Goal: Task Accomplishment & Management: Complete application form

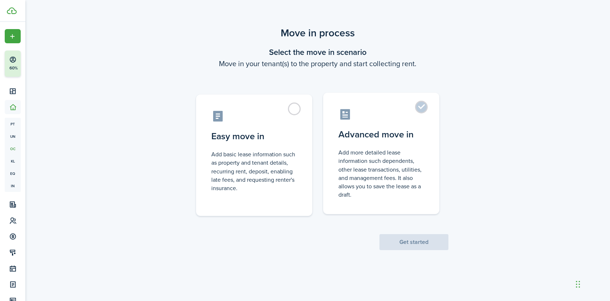
click at [371, 144] on label "Advanced move in Add more detailed lease information such dependents, other lea…" at bounding box center [381, 153] width 116 height 121
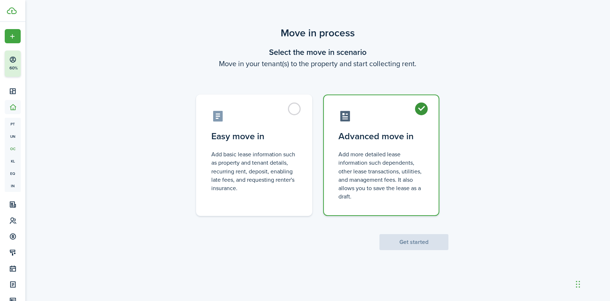
radio input "true"
click at [429, 243] on button "Get started" at bounding box center [413, 242] width 69 height 16
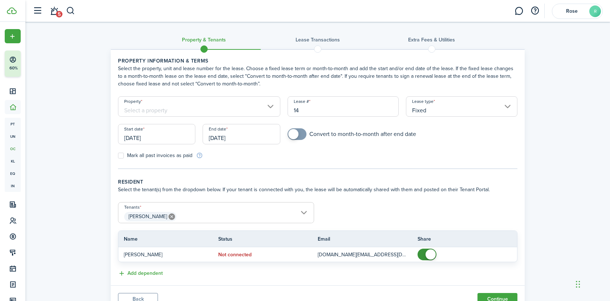
click at [224, 213] on span "[PERSON_NAME]" at bounding box center [215, 216] width 195 height 12
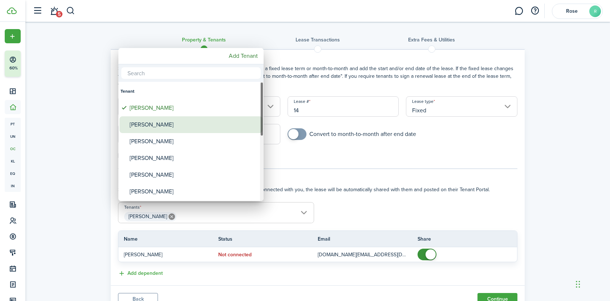
click at [176, 122] on div "[PERSON_NAME]" at bounding box center [194, 124] width 128 height 17
type input "[PERSON_NAME], [PERSON_NAME]"
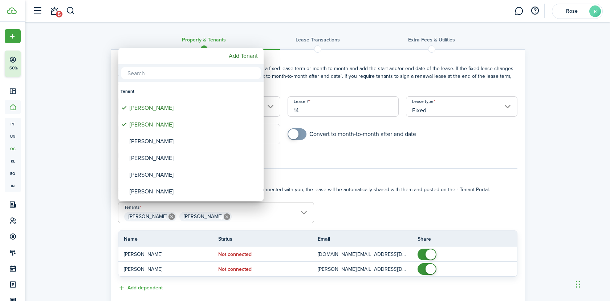
click at [433, 252] on div at bounding box center [305, 150] width 726 height 417
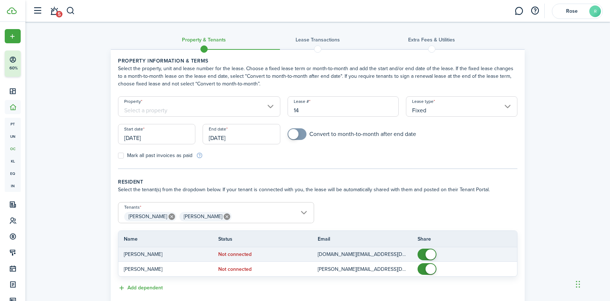
checkbox input "false"
click at [431, 254] on span at bounding box center [430, 254] width 10 height 10
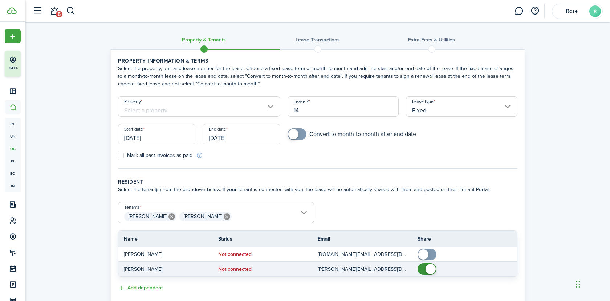
checkbox input "false"
click at [430, 265] on span at bounding box center [430, 268] width 10 height 10
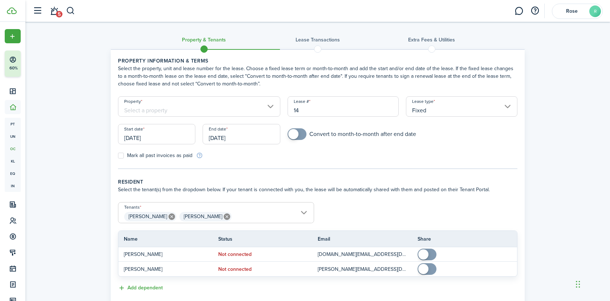
click at [181, 105] on input "Property" at bounding box center [199, 106] width 162 height 20
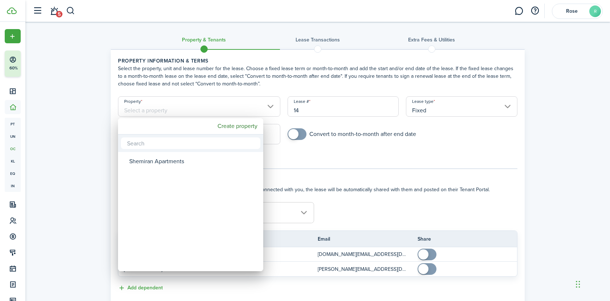
click at [292, 119] on div at bounding box center [305, 150] width 726 height 417
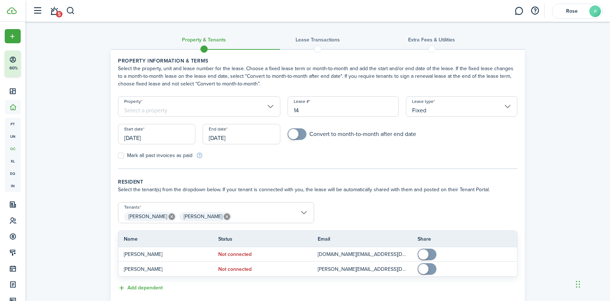
click at [159, 136] on input "[DATE]" at bounding box center [156, 134] width 77 height 20
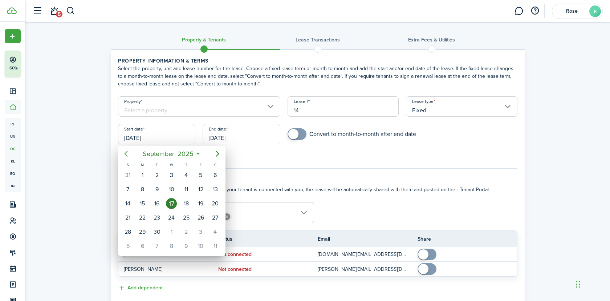
click at [155, 154] on span "September" at bounding box center [158, 153] width 35 height 13
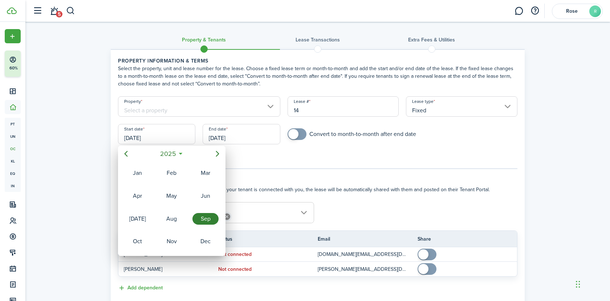
click at [129, 153] on icon "Previous page" at bounding box center [126, 153] width 9 height 9
click at [216, 217] on div "Sep" at bounding box center [205, 219] width 26 height 12
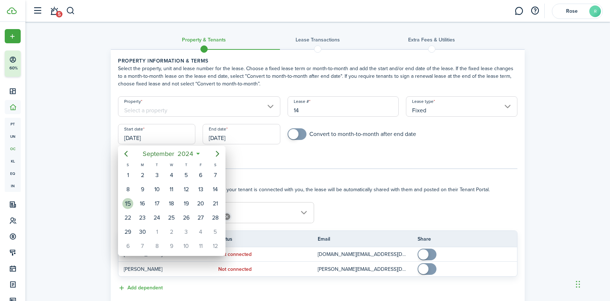
click at [131, 205] on div "15" at bounding box center [127, 203] width 11 height 11
type input "[DATE]"
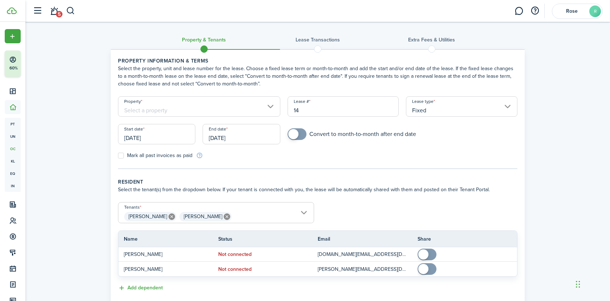
click at [437, 107] on input "Fixed" at bounding box center [461, 106] width 111 height 20
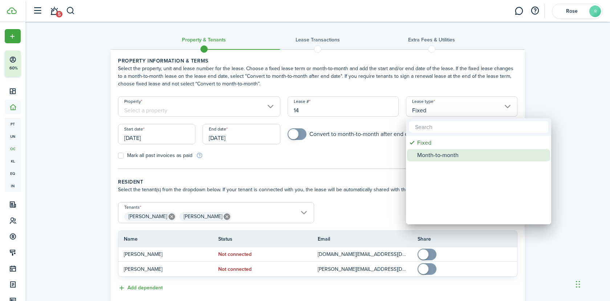
click at [434, 152] on div "Month-to-month" at bounding box center [481, 155] width 128 height 12
type input "Month-to-month"
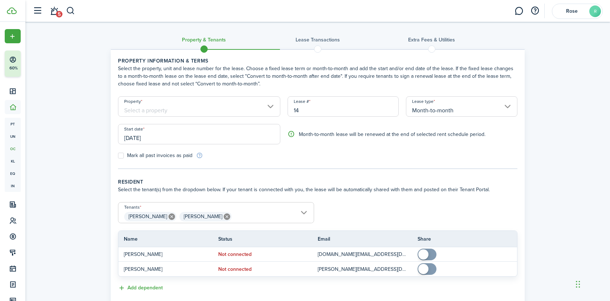
click at [211, 106] on input "Property" at bounding box center [199, 106] width 162 height 20
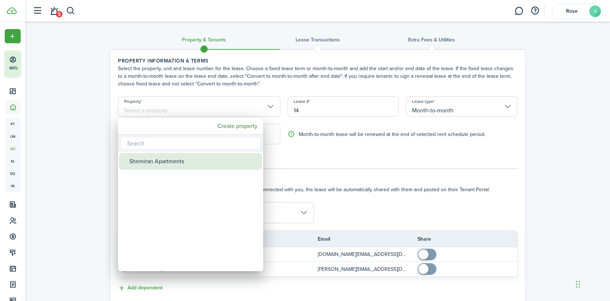
click at [194, 163] on div "Shemiran Apartments" at bounding box center [193, 161] width 128 height 17
type input "Shemiran Apartments"
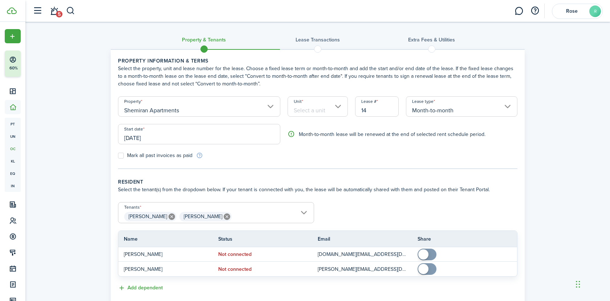
click at [311, 107] on input "Unit" at bounding box center [317, 106] width 61 height 20
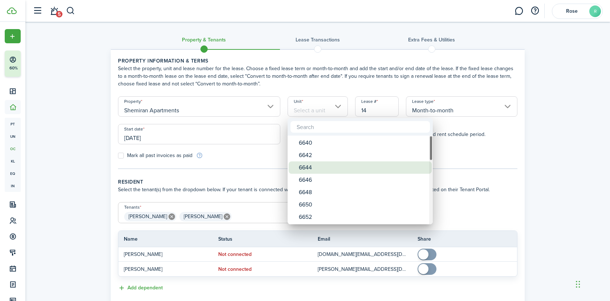
click at [313, 166] on div "6644" at bounding box center [363, 167] width 128 height 12
type input "6644"
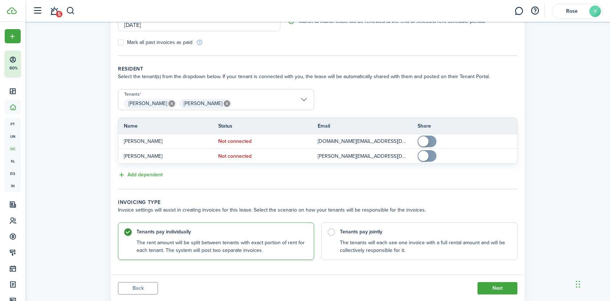
scroll to position [133, 0]
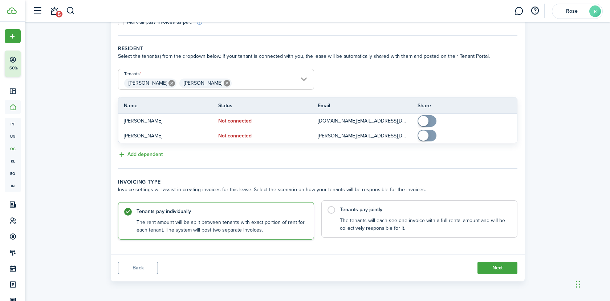
click at [396, 220] on control-radio-card-description "The tenants will each see one invoice with a full rental amount and will be col…" at bounding box center [425, 224] width 170 height 15
radio input "false"
radio input "true"
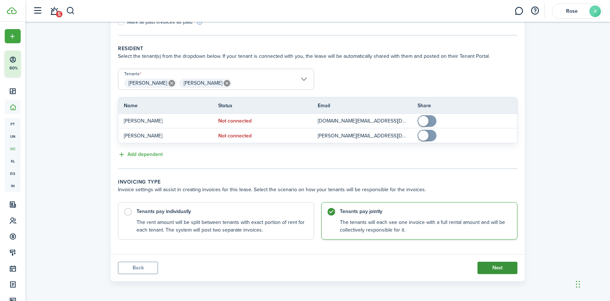
click at [496, 267] on button "Next" at bounding box center [497, 267] width 40 height 12
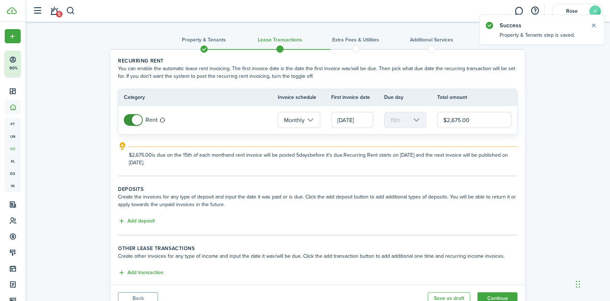
drag, startPoint x: 478, startPoint y: 120, endPoint x: 440, endPoint y: 120, distance: 38.5
click at [440, 120] on input "$2,675.00" at bounding box center [474, 120] width 74 height 16
paste input "text"
click at [347, 117] on input "[DATE]" at bounding box center [352, 120] width 42 height 16
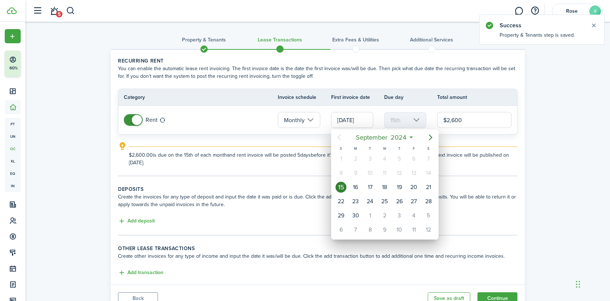
type input "$2,600.00"
click at [404, 135] on span "2024" at bounding box center [398, 137] width 19 height 13
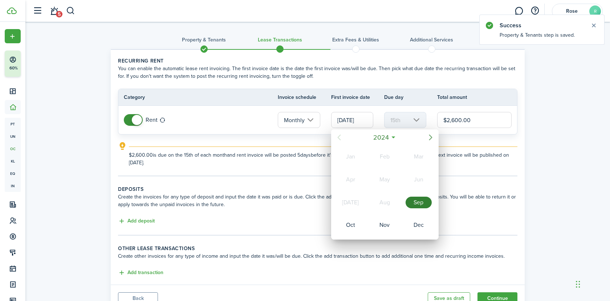
click at [429, 137] on icon "Next page" at bounding box center [430, 137] width 9 height 9
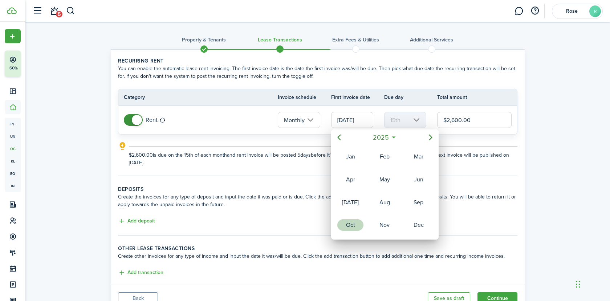
click at [358, 220] on div "Oct" at bounding box center [350, 225] width 26 height 12
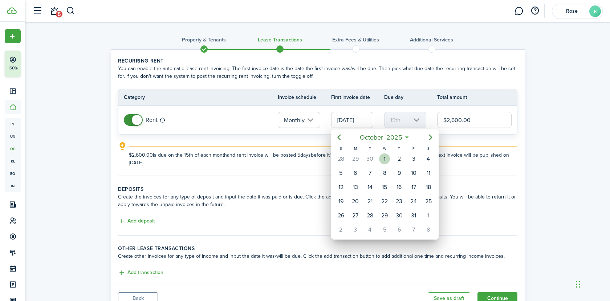
click at [383, 158] on div "1" at bounding box center [384, 158] width 11 height 11
type input "[DATE]"
type input "1st"
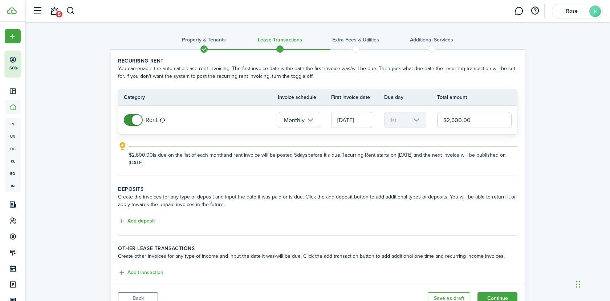
click at [138, 216] on lease-classic-deposit "Deposits Create the invoices for any type of deposit and input the date it was …" at bounding box center [317, 205] width 399 height 40
click at [139, 218] on button "Add deposit" at bounding box center [136, 221] width 37 height 8
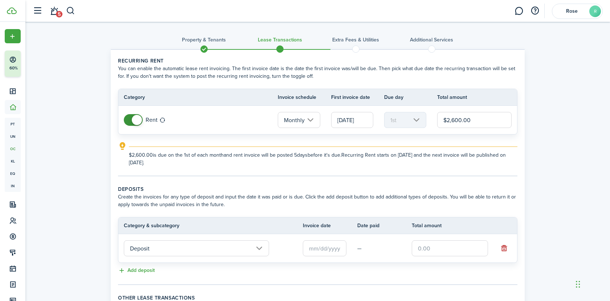
click at [428, 254] on input "text" at bounding box center [450, 248] width 76 height 16
paste input "$2,600"
click at [328, 247] on input "text" at bounding box center [325, 248] width 44 height 16
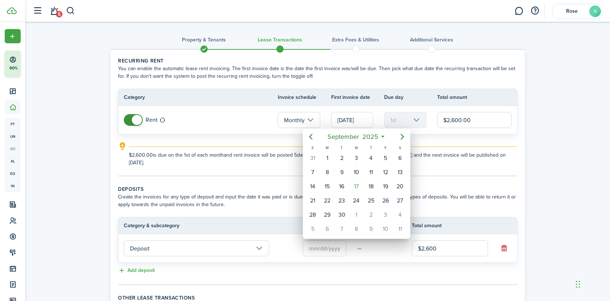
type input "$2,600.00"
click at [363, 138] on span "2025" at bounding box center [369, 136] width 19 height 13
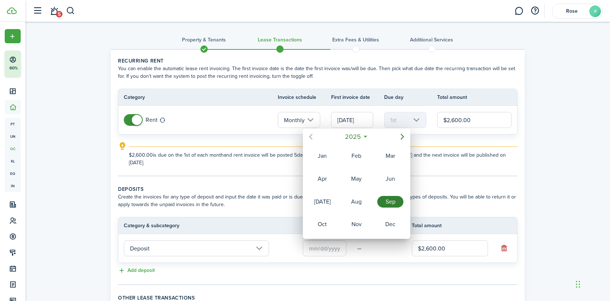
click at [314, 136] on icon "Previous page" at bounding box center [310, 136] width 9 height 9
click at [387, 198] on div "Sep" at bounding box center [390, 202] width 26 height 12
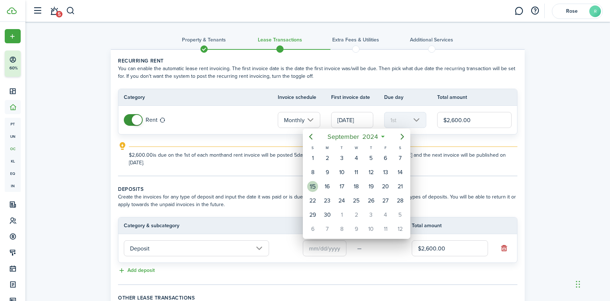
click at [312, 186] on div "15" at bounding box center [312, 186] width 11 height 11
type input "[DATE]"
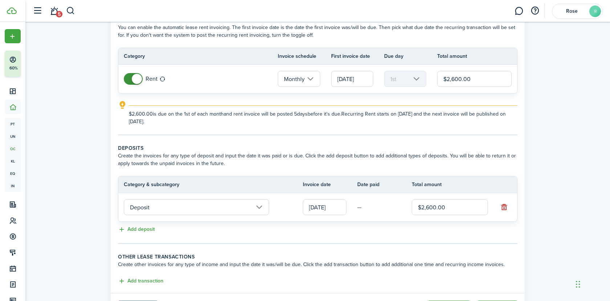
scroll to position [80, 0]
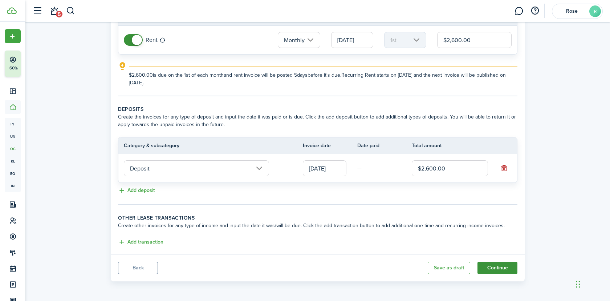
click at [498, 268] on button "Continue" at bounding box center [497, 267] width 40 height 12
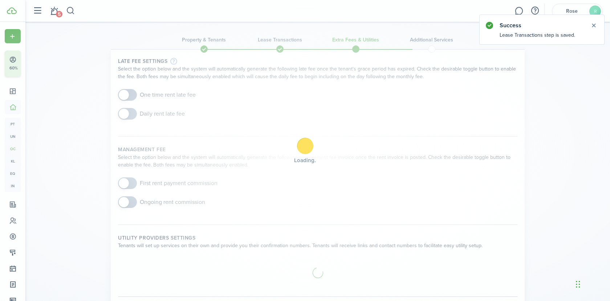
click at [135, 97] on div "Loading" at bounding box center [305, 150] width 610 height 301
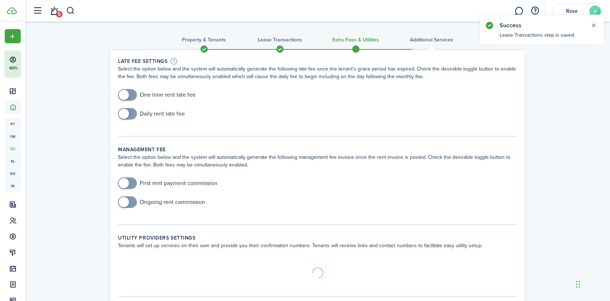
click at [141, 95] on input "checkbox" at bounding box center [157, 95] width 78 height 12
checkbox input "true"
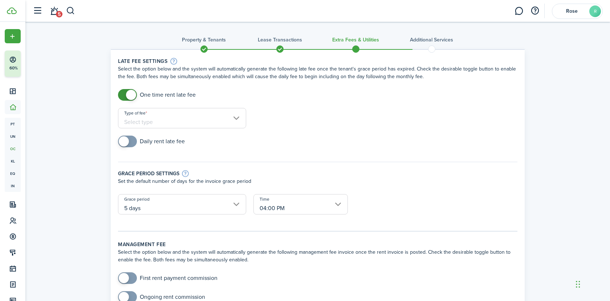
click at [163, 120] on input "Type of fee" at bounding box center [182, 118] width 128 height 20
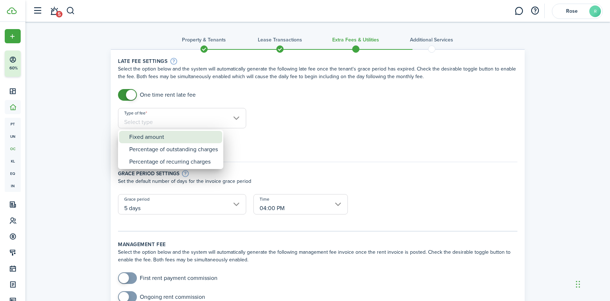
click at [163, 136] on div "Fixed amount" at bounding box center [173, 137] width 89 height 12
type input "Fixed amount"
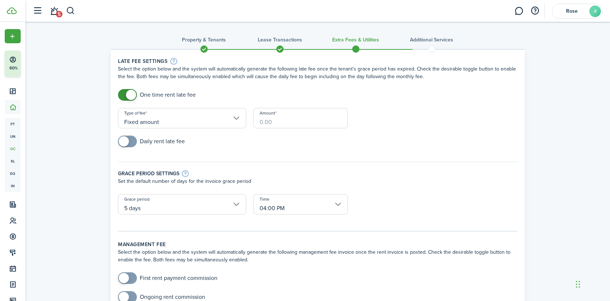
click at [298, 120] on input "Amount" at bounding box center [300, 118] width 94 height 20
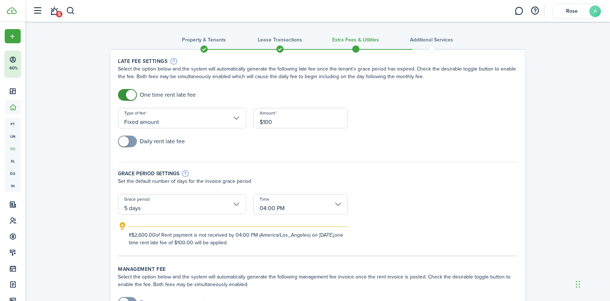
type input "$100.00"
click at [367, 179] on p "Set the default number of days for the invoice grace period" at bounding box center [317, 181] width 399 height 8
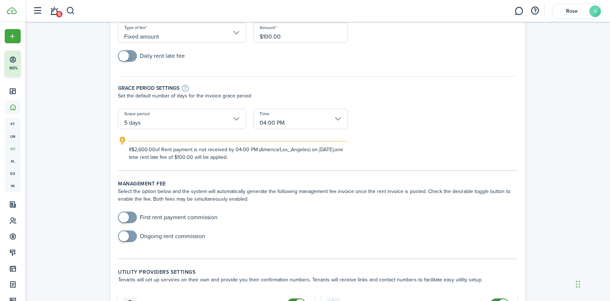
scroll to position [122, 0]
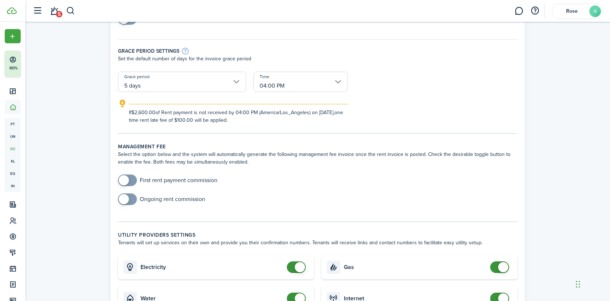
checkbox input "false"
click at [299, 261] on span at bounding box center [296, 267] width 7 height 12
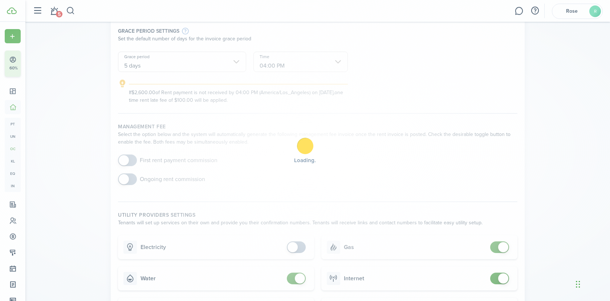
scroll to position [158, 0]
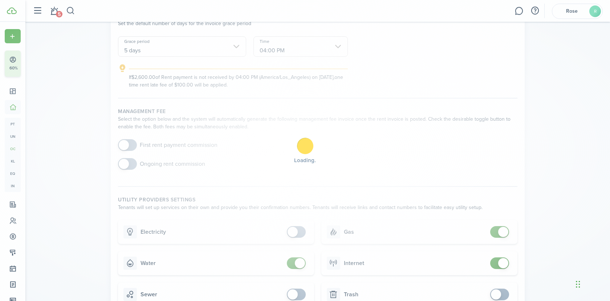
click at [298, 262] on div "Loading" at bounding box center [305, 150] width 610 height 301
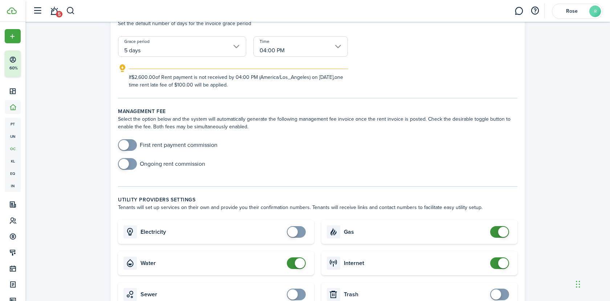
checkbox input "false"
click at [298, 262] on span at bounding box center [300, 263] width 10 height 10
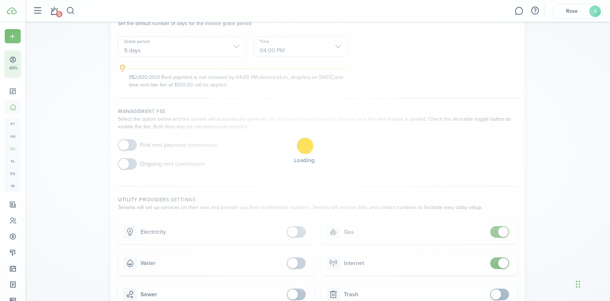
click at [501, 229] on div "Loading" at bounding box center [305, 150] width 610 height 301
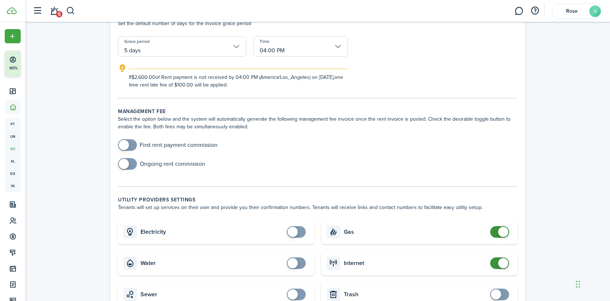
checkbox input "false"
click at [501, 229] on span at bounding box center [503, 231] width 10 height 10
checkbox input "false"
click at [498, 264] on span at bounding box center [503, 263] width 10 height 10
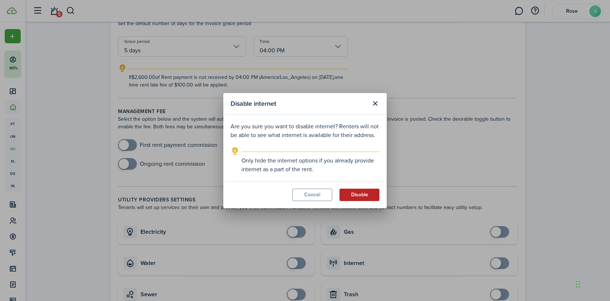
click at [370, 193] on button "Disable" at bounding box center [359, 194] width 40 height 12
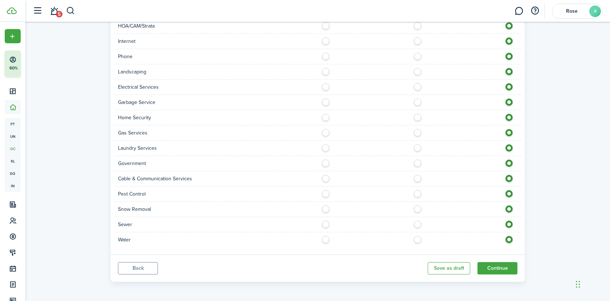
scroll to position [539, 0]
click at [496, 262] on button "Continue" at bounding box center [497, 267] width 40 height 12
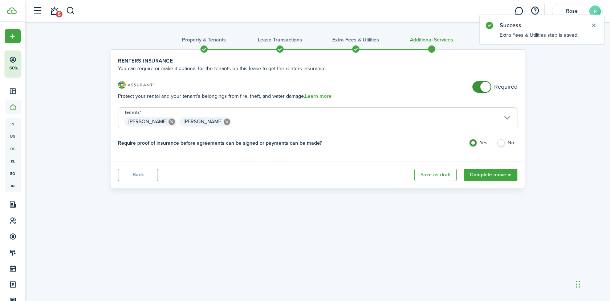
checkbox input "false"
click at [489, 88] on span at bounding box center [485, 87] width 10 height 10
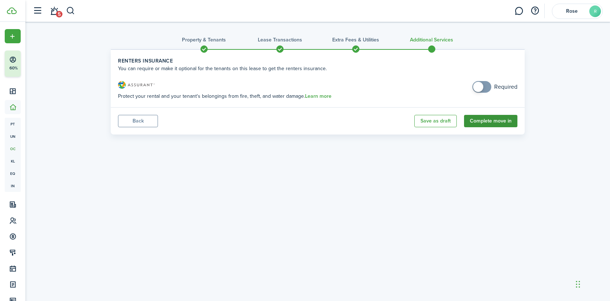
click at [502, 121] on button "Complete move in" at bounding box center [490, 121] width 53 height 12
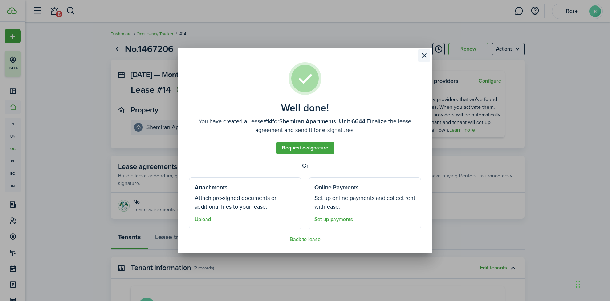
click at [428, 56] on button "Close modal" at bounding box center [424, 55] width 12 height 12
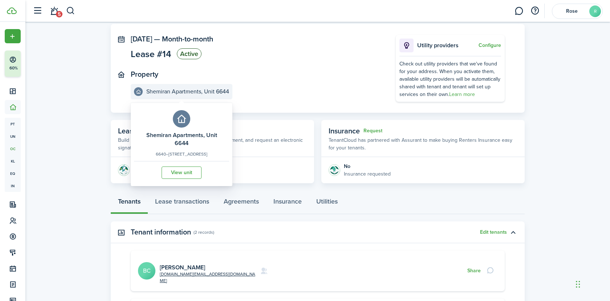
scroll to position [73, 0]
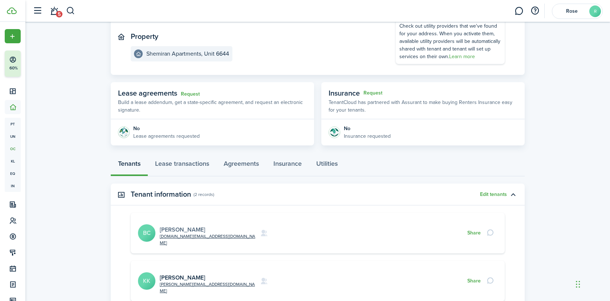
click at [192, 225] on link "[PERSON_NAME]" at bounding box center [182, 229] width 45 height 8
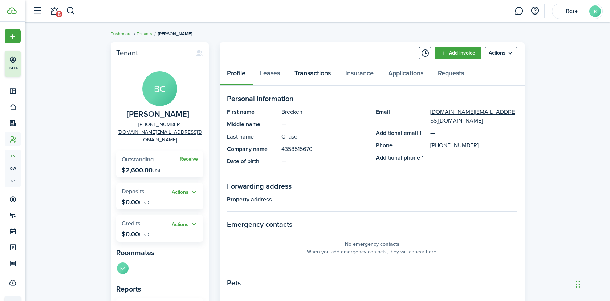
click at [308, 70] on link "Transactions" at bounding box center [312, 75] width 51 height 22
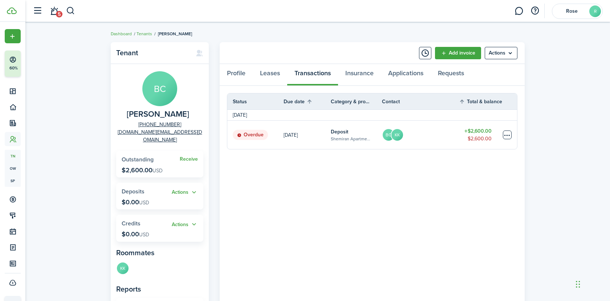
click at [508, 136] on table-menu-btn-icon at bounding box center [507, 134] width 9 height 9
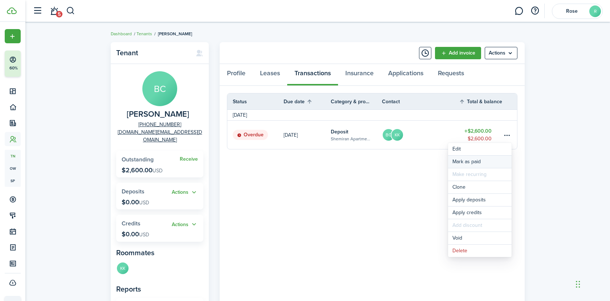
click at [487, 160] on link "Mark as paid" at bounding box center [480, 161] width 64 height 12
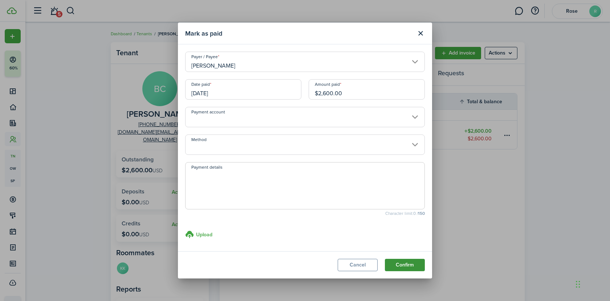
click at [402, 261] on button "Confirm" at bounding box center [405, 264] width 40 height 12
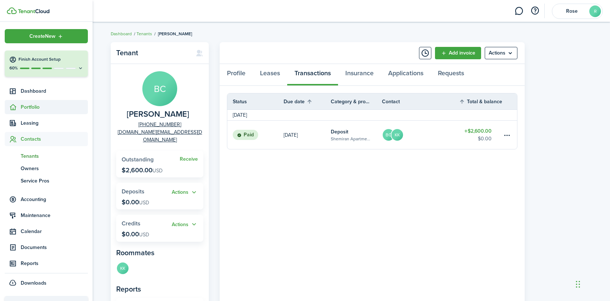
click at [34, 105] on span "Portfolio" at bounding box center [54, 107] width 67 height 8
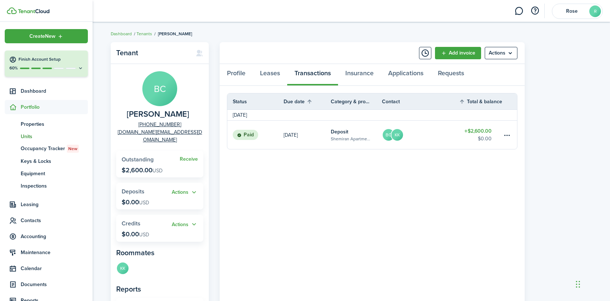
click at [30, 136] on span "Units" at bounding box center [54, 136] width 67 height 8
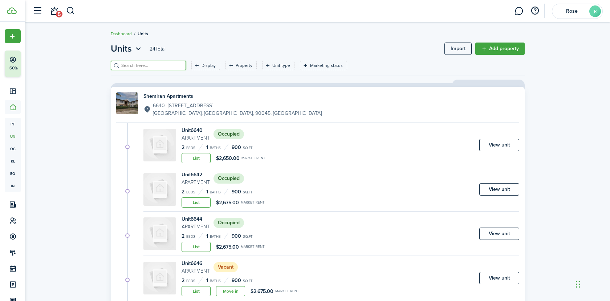
click at [151, 65] on input "search" at bounding box center [151, 65] width 64 height 7
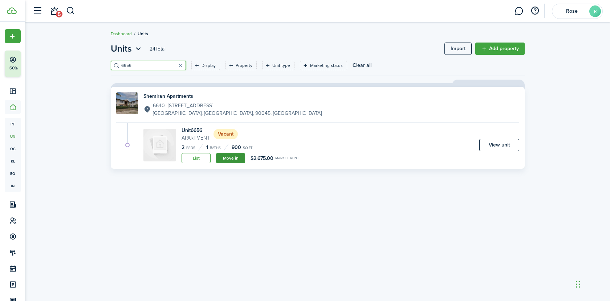
type input "6656"
click at [235, 156] on link "Move in" at bounding box center [230, 158] width 29 height 10
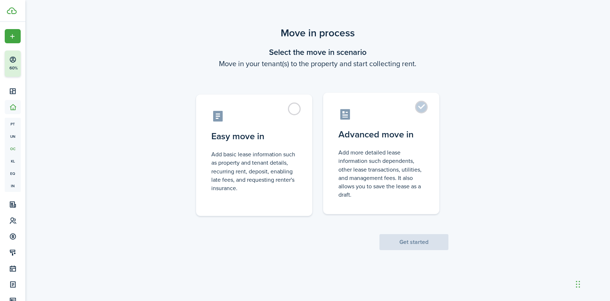
click at [426, 158] on label "Advanced move in Add more detailed lease information such dependents, other lea…" at bounding box center [381, 153] width 116 height 121
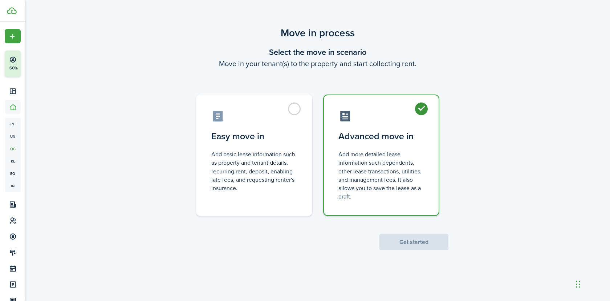
radio input "true"
click at [422, 238] on button "Get started" at bounding box center [413, 242] width 69 height 16
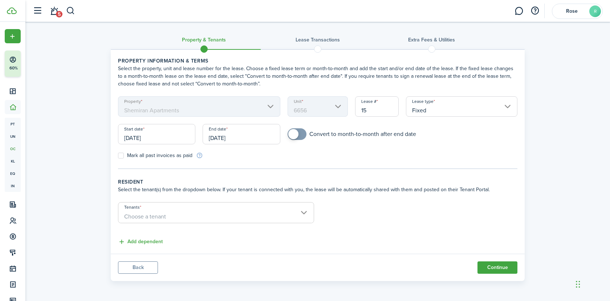
click at [209, 209] on input "Tenants" at bounding box center [215, 206] width 195 height 9
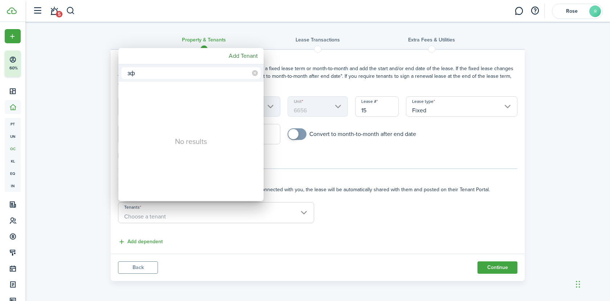
type input "з"
type input "p"
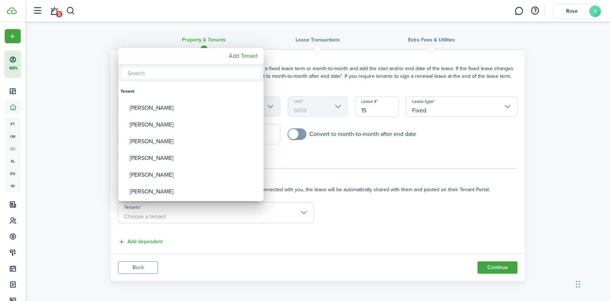
click at [244, 54] on mbsc-button "Add Tenant" at bounding box center [243, 55] width 35 height 13
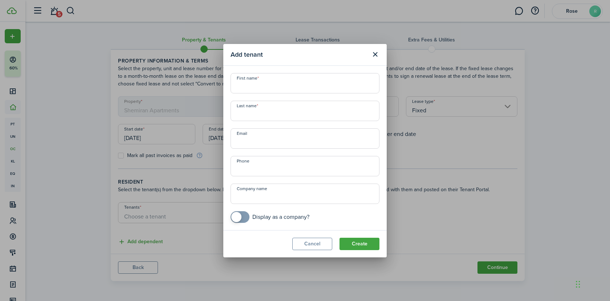
click at [274, 83] on input "First name" at bounding box center [304, 83] width 149 height 20
type input "[PERSON_NAME]"
click at [287, 109] on input "Last name" at bounding box center [304, 111] width 149 height 20
paste input "Burkhoff"
type input "Burkhoff"
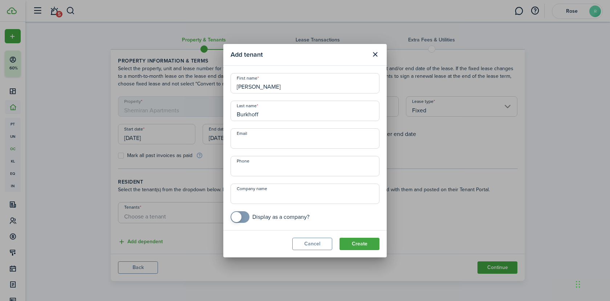
click at [335, 137] on input "Email" at bounding box center [304, 138] width 149 height 20
paste input "Burkhoff"
type input "Burkhoff"
click at [253, 139] on input "Burkhoff" at bounding box center [304, 138] width 149 height 20
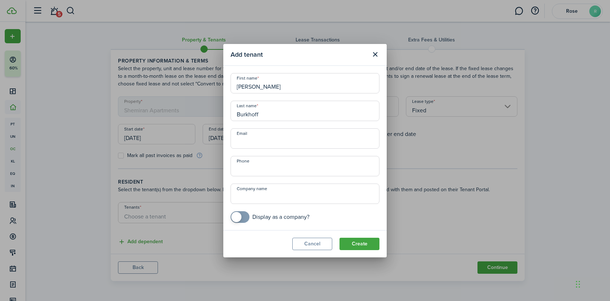
paste input "[EMAIL_ADDRESS][DOMAIN_NAME]"
type input "[EMAIL_ADDRESS][DOMAIN_NAME]"
drag, startPoint x: 267, startPoint y: 113, endPoint x: 229, endPoint y: 113, distance: 37.7
click at [229, 113] on div "Last name [PERSON_NAME]" at bounding box center [305, 111] width 156 height 20
click at [279, 193] on input "Company name" at bounding box center [304, 193] width 149 height 20
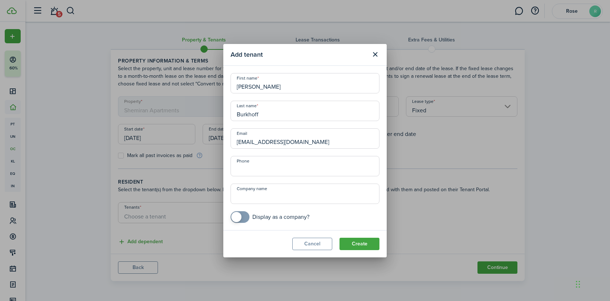
paste input "[PHONE_NUMBER]"
click at [251, 200] on input "[PHONE_NUMBER]" at bounding box center [304, 193] width 149 height 20
click at [238, 198] on input "(323243-6758" at bounding box center [304, 193] width 149 height 20
click at [258, 199] on input "323243-6758" at bounding box center [304, 193] width 149 height 20
drag, startPoint x: 275, startPoint y: 201, endPoint x: 234, endPoint y: 200, distance: 41.7
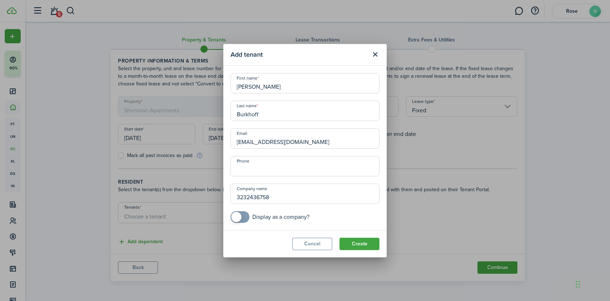
click at [234, 200] on input "3232436758" at bounding box center [304, 193] width 149 height 20
type input "3232436758"
click at [277, 163] on input "+1" at bounding box center [304, 166] width 149 height 20
click at [272, 172] on input "+1" at bounding box center [304, 166] width 149 height 20
paste input "[PHONE_NUMBER]"
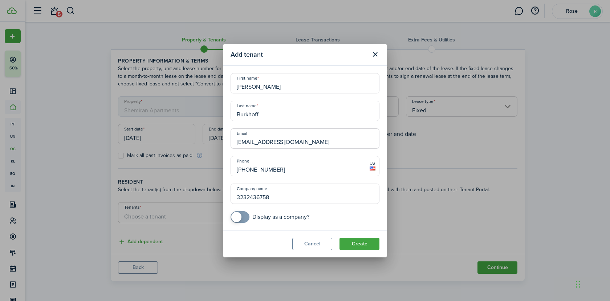
type input "[PHONE_NUMBER]"
drag, startPoint x: 279, startPoint y: 194, endPoint x: 233, endPoint y: 194, distance: 46.1
click at [233, 194] on input "3232436758" at bounding box center [304, 193] width 149 height 20
click at [360, 242] on button "Create" at bounding box center [359, 243] width 40 height 12
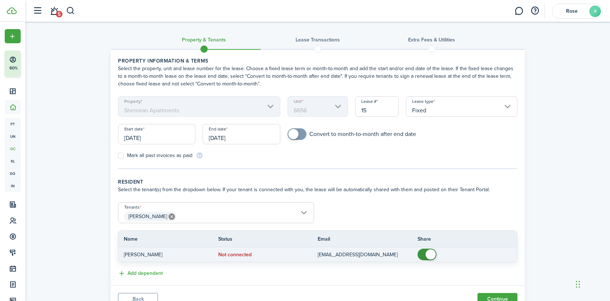
checkbox input "false"
click at [431, 251] on span at bounding box center [430, 254] width 10 height 10
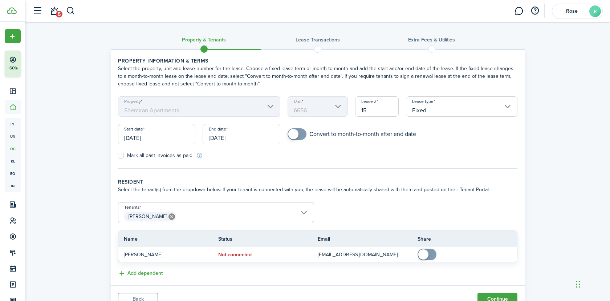
click at [222, 216] on span "[PERSON_NAME]" at bounding box center [215, 216] width 195 height 12
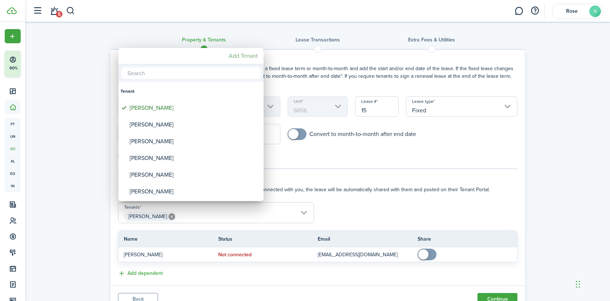
click at [247, 55] on mbsc-button "Add Tenant" at bounding box center [243, 55] width 35 height 13
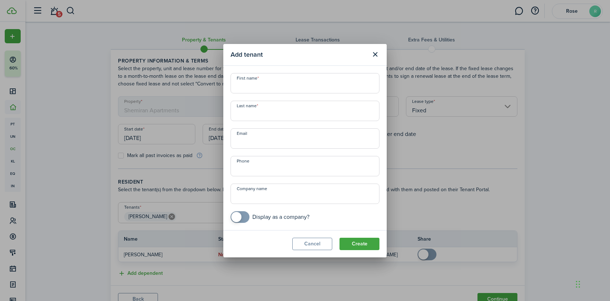
click at [271, 82] on input "First name" at bounding box center [304, 83] width 149 height 20
paste input "[PERSON_NAME]"
type input "[PERSON_NAME]"
click at [285, 120] on div "First name [PERSON_NAME] Last name Email Phone Company name Display as a compan…" at bounding box center [305, 148] width 156 height 150
click at [285, 114] on input "Last name" at bounding box center [304, 111] width 149 height 20
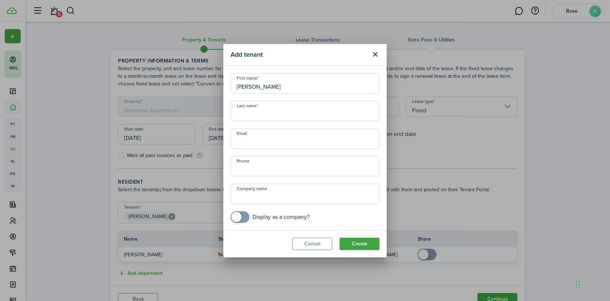
paste input "Burkhoff"
type input "Burkhoff"
type input "+1"
click at [273, 165] on input "+1" at bounding box center [304, 166] width 149 height 20
click at [267, 197] on input "Company name" at bounding box center [304, 193] width 149 height 20
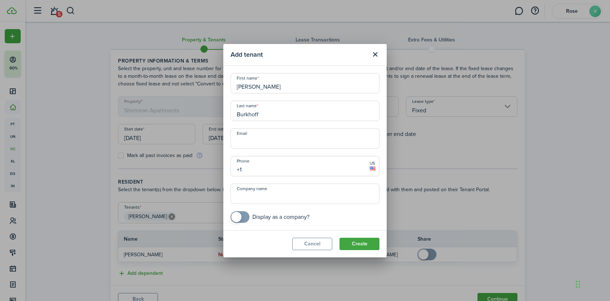
paste input "424) 750-1132"
click at [249, 198] on input "424) 750-1132" at bounding box center [304, 193] width 149 height 20
click at [258, 197] on input "424750-1132" at bounding box center [304, 193] width 149 height 20
drag, startPoint x: 281, startPoint y: 200, endPoint x: 235, endPoint y: 198, distance: 46.2
click at [235, 198] on input "4247501132" at bounding box center [304, 193] width 149 height 20
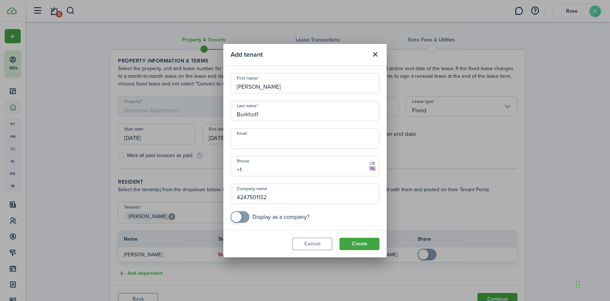
type input "4247501132"
click at [256, 169] on input "+1" at bounding box center [304, 166] width 149 height 20
paste input "[PHONE_NUMBER]"
type input "[PHONE_NUMBER]"
drag, startPoint x: 274, startPoint y: 201, endPoint x: 236, endPoint y: 198, distance: 38.6
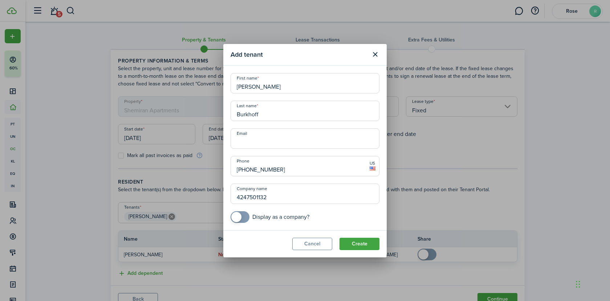
click at [236, 198] on input "4247501132" at bounding box center [304, 193] width 149 height 20
click at [355, 238] on button "Create" at bounding box center [359, 243] width 40 height 12
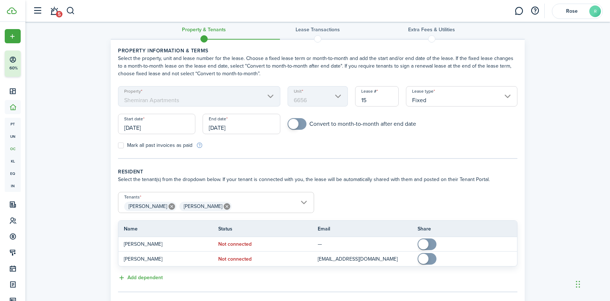
scroll to position [15, 0]
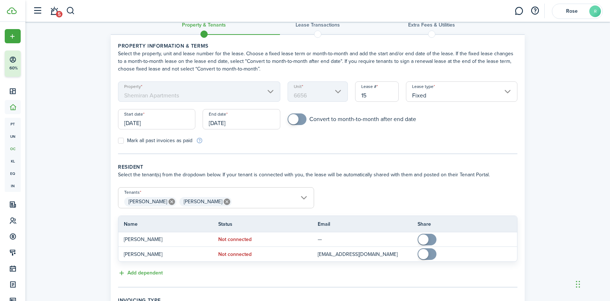
click at [156, 142] on label "Mark all past invoices as paid" at bounding box center [155, 141] width 74 height 6
click at [118, 141] on input "Mark all past invoices as paid" at bounding box center [118, 140] width 0 height 0
checkbox input "true"
click at [167, 117] on input "[DATE]" at bounding box center [156, 119] width 77 height 20
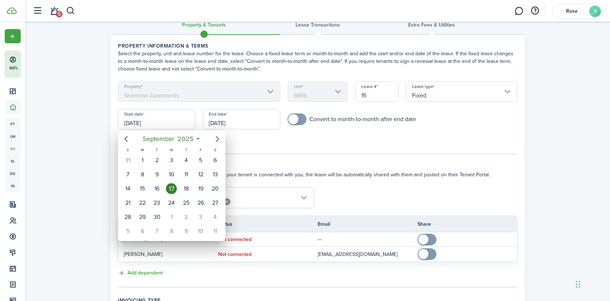
click at [179, 132] on span "2025" at bounding box center [185, 138] width 19 height 13
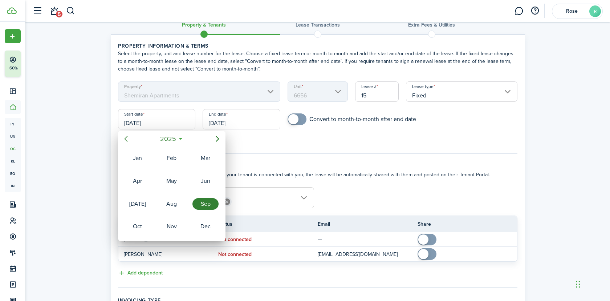
click at [124, 136] on icon "Previous page" at bounding box center [126, 138] width 9 height 9
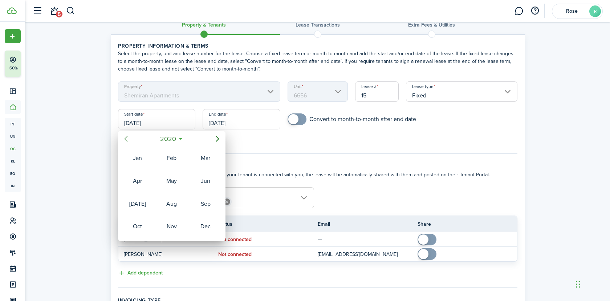
click at [124, 136] on icon "Previous page" at bounding box center [126, 138] width 9 height 9
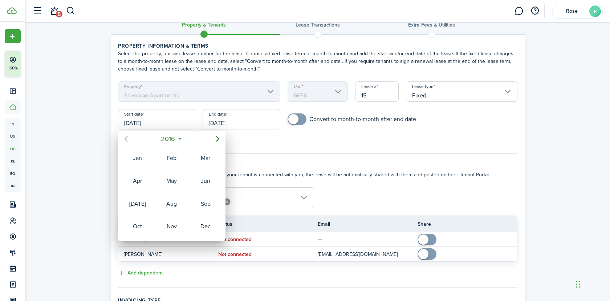
click at [124, 136] on icon "Previous page" at bounding box center [126, 138] width 9 height 9
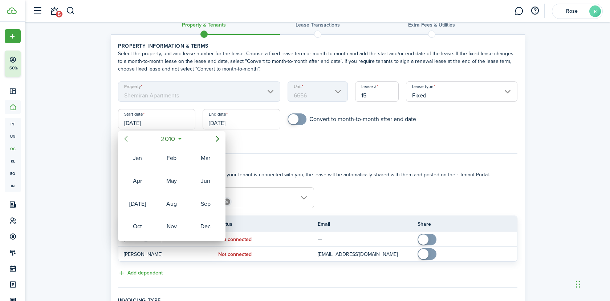
click at [124, 136] on icon "Previous page" at bounding box center [126, 138] width 9 height 9
click at [147, 187] on div "Apr" at bounding box center [137, 181] width 29 height 22
click at [167, 200] on div "22" at bounding box center [171, 202] width 11 height 11
type input "[DATE]"
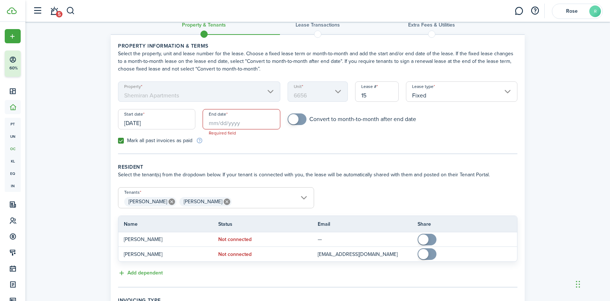
click at [435, 91] on input "Fixed" at bounding box center [461, 91] width 111 height 20
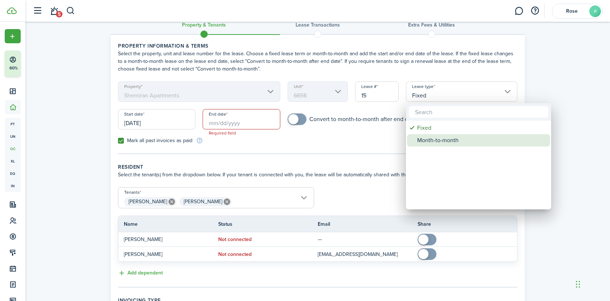
click at [434, 136] on div "Month-to-month" at bounding box center [481, 140] width 128 height 12
type input "Month-to-month"
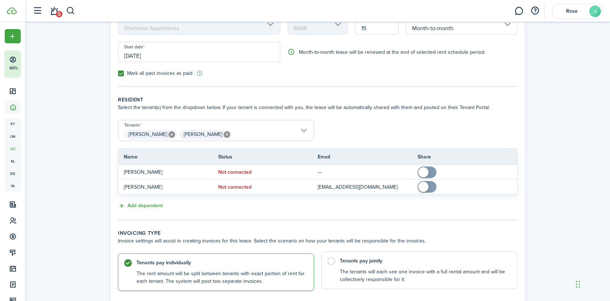
click at [424, 266] on label "Tenants pay jointly The tenants will each see one invoice with a full rental am…" at bounding box center [419, 269] width 196 height 37
radio input "false"
radio input "true"
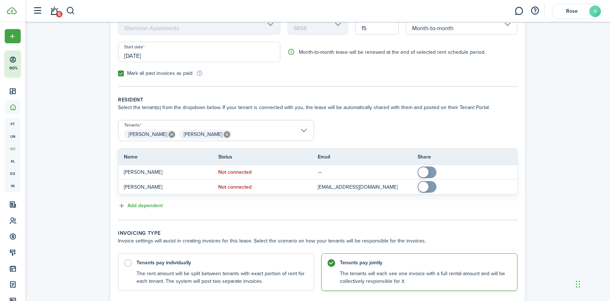
scroll to position [133, 0]
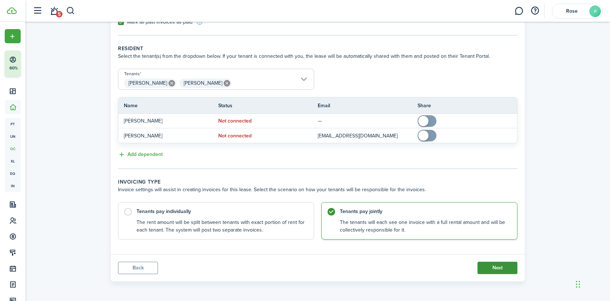
click at [489, 265] on button "Next" at bounding box center [497, 267] width 40 height 12
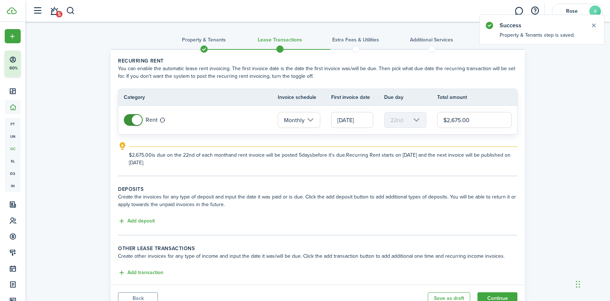
drag, startPoint x: 478, startPoint y: 116, endPoint x: 436, endPoint y: 116, distance: 42.1
click at [436, 116] on tr "Rent Monthly [DATE] 22nd $2,675.00" at bounding box center [317, 120] width 399 height 28
paste input "575.29"
click at [356, 122] on input "[DATE]" at bounding box center [352, 120] width 42 height 16
type input "$2,575.29"
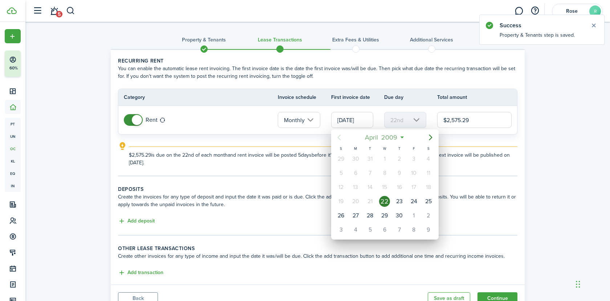
click at [377, 142] on span "April" at bounding box center [371, 137] width 16 height 13
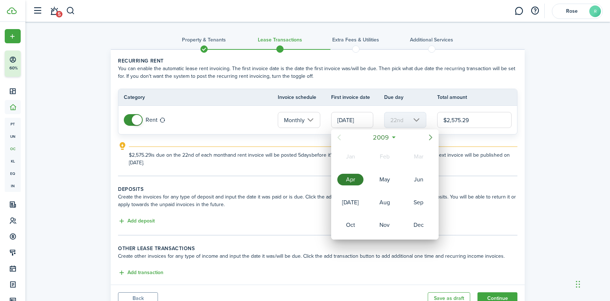
click at [431, 137] on icon "Next page" at bounding box center [430, 137] width 3 height 6
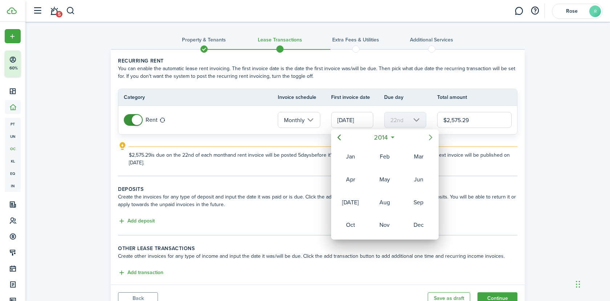
click at [431, 137] on icon "Next page" at bounding box center [430, 137] width 3 height 6
click at [382, 135] on span "2016" at bounding box center [380, 137] width 17 height 13
click at [429, 139] on icon "Next page" at bounding box center [430, 137] width 3 height 6
click at [393, 197] on div "2025" at bounding box center [384, 202] width 26 height 12
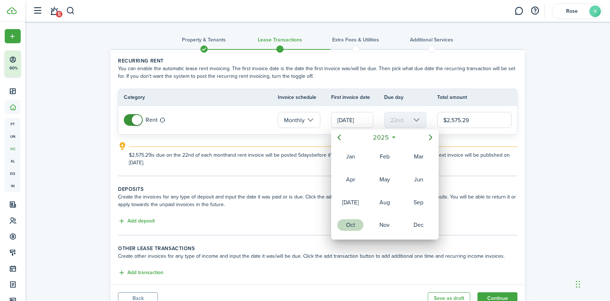
click at [354, 224] on div "Oct" at bounding box center [350, 225] width 26 height 12
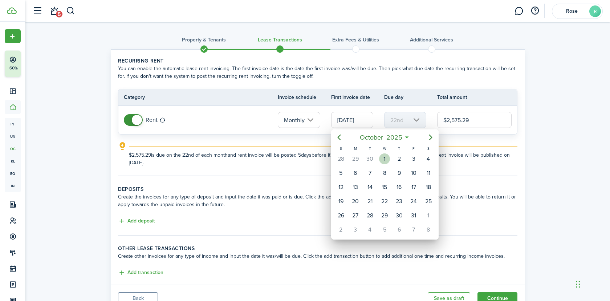
click at [385, 158] on div "1" at bounding box center [384, 158] width 11 height 11
type input "[DATE]"
type input "1st"
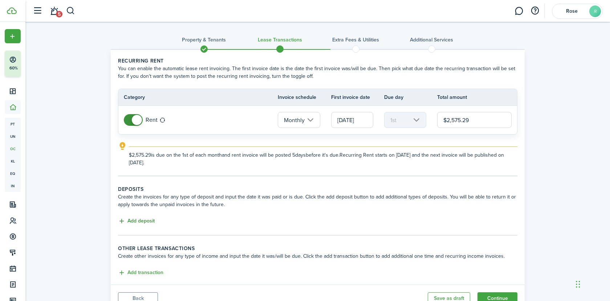
click at [140, 217] on button "Add deposit" at bounding box center [136, 221] width 37 height 8
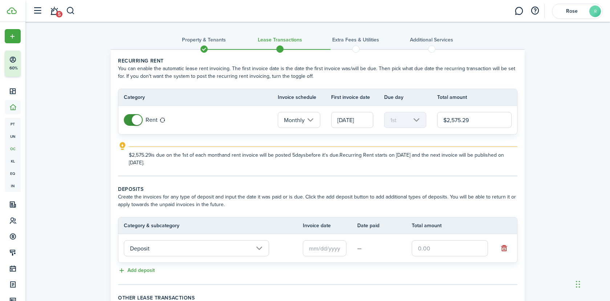
click at [453, 244] on input "text" at bounding box center [450, 248] width 76 height 16
paste input "$500"
click at [333, 248] on input "text" at bounding box center [325, 248] width 44 height 16
type input "$500.00"
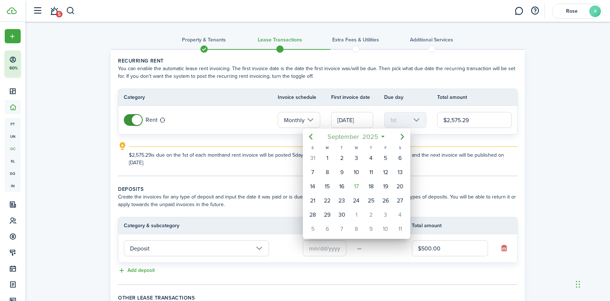
click at [367, 134] on span "2025" at bounding box center [369, 136] width 19 height 13
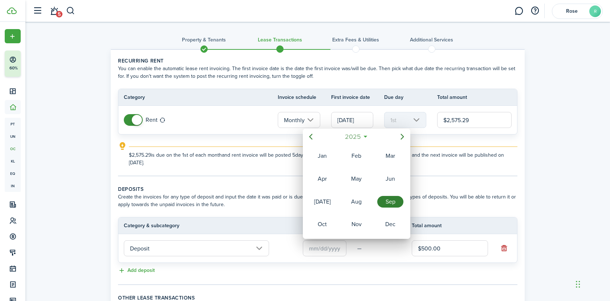
click at [357, 137] on span "2025" at bounding box center [352, 136] width 19 height 13
click at [311, 136] on icon "Previous page" at bounding box center [310, 136] width 9 height 9
click at [326, 180] on div "2009" at bounding box center [322, 179] width 26 height 12
click at [327, 180] on div "Apr" at bounding box center [322, 179] width 26 height 12
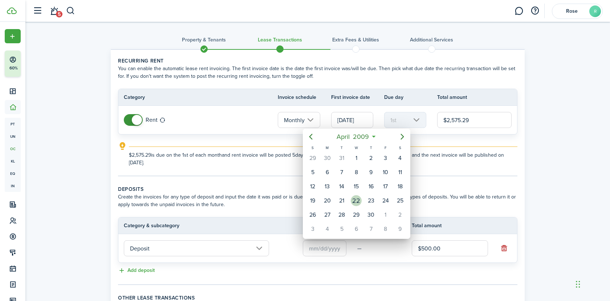
click at [358, 198] on div "22" at bounding box center [356, 200] width 11 height 11
type input "[DATE]"
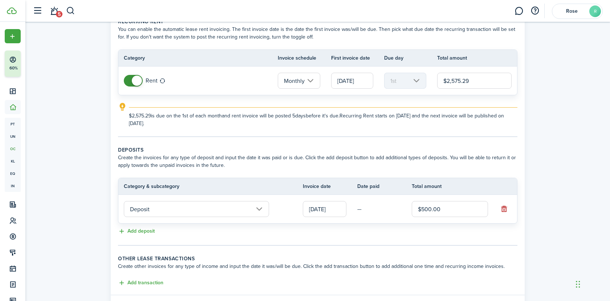
scroll to position [80, 0]
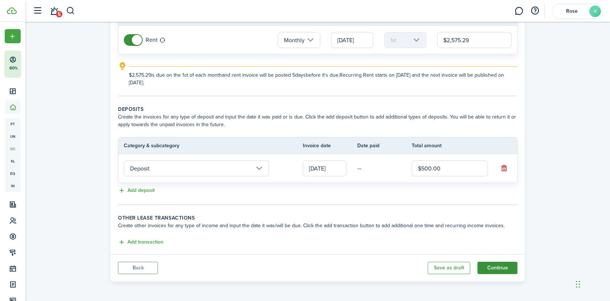
click at [494, 266] on button "Continue" at bounding box center [497, 267] width 40 height 12
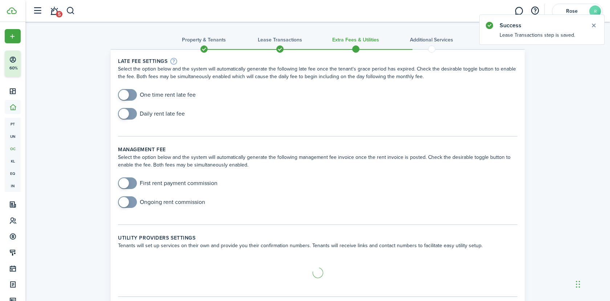
checkbox input "true"
click at [125, 93] on span at bounding box center [124, 95] width 10 height 10
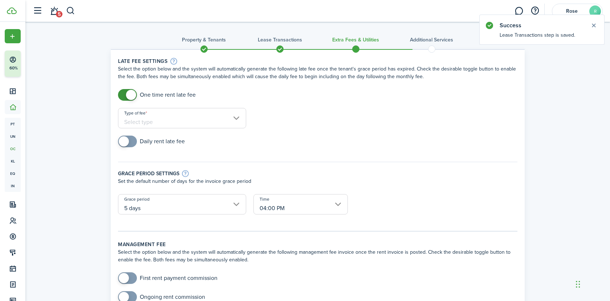
click at [187, 117] on input "Type of fee" at bounding box center [182, 118] width 128 height 20
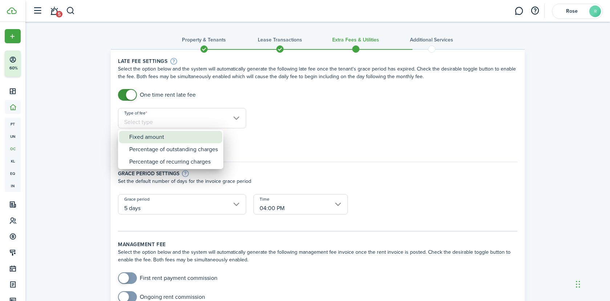
click at [166, 139] on div "Fixed amount" at bounding box center [173, 137] width 89 height 12
type input "Fixed amount"
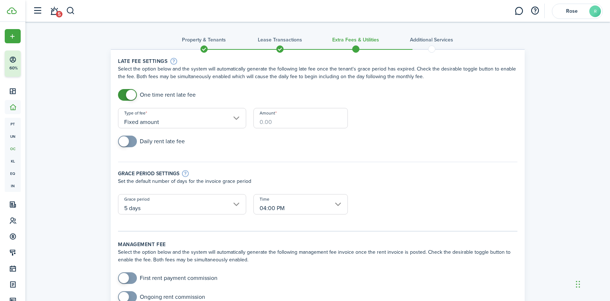
click at [274, 120] on input "Amount" at bounding box center [300, 118] width 94 height 20
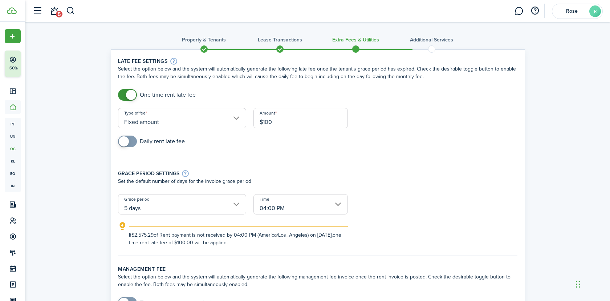
type input "$100.00"
click at [257, 167] on div "Grace period settings Set the default number of days for the invoice grace peri…" at bounding box center [317, 174] width 406 height 40
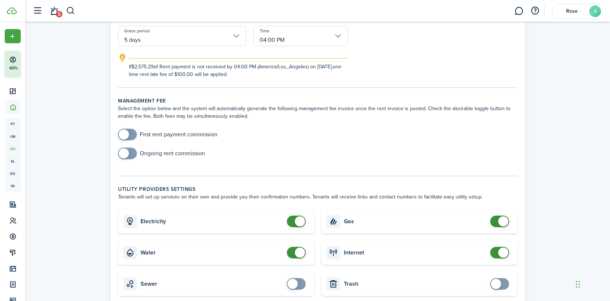
scroll to position [182, 0]
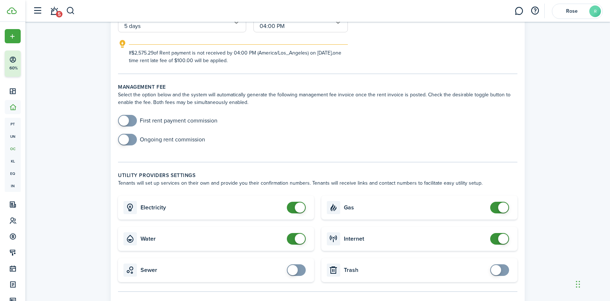
checkbox input "false"
click at [295, 203] on span at bounding box center [296, 207] width 7 height 12
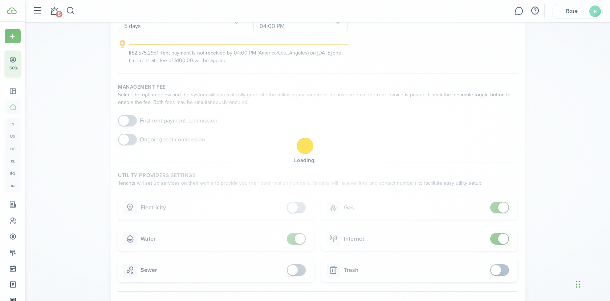
click at [299, 239] on div "Loading" at bounding box center [305, 150] width 610 height 301
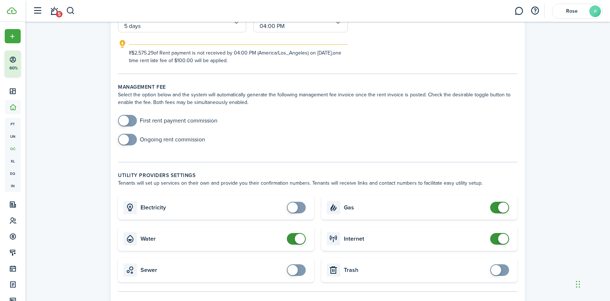
checkbox input "false"
click at [300, 239] on span at bounding box center [300, 238] width 10 height 10
checkbox input "false"
click at [503, 208] on span at bounding box center [503, 207] width 10 height 10
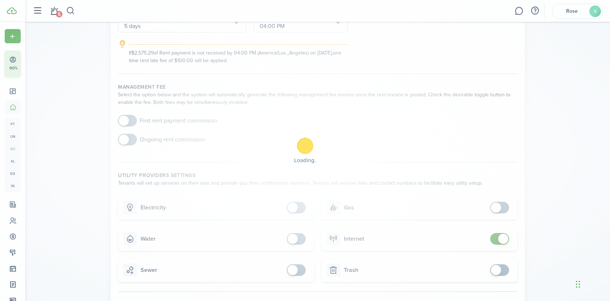
checkbox input "false"
click at [502, 239] on span at bounding box center [503, 238] width 10 height 10
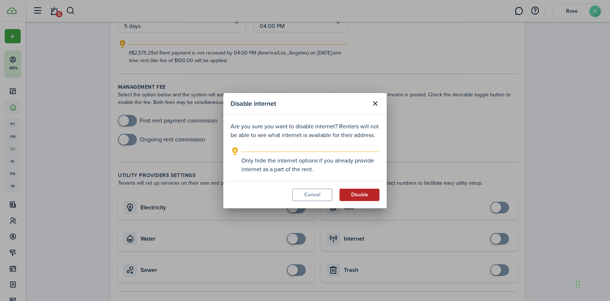
click at [372, 194] on button "Disable" at bounding box center [359, 194] width 40 height 12
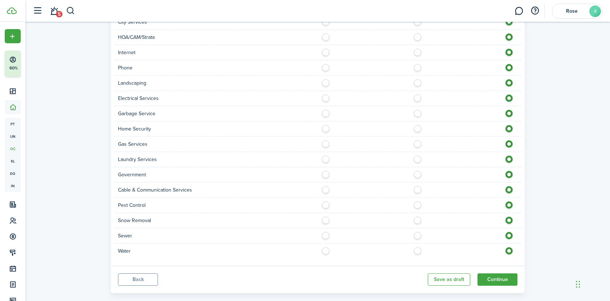
scroll to position [539, 0]
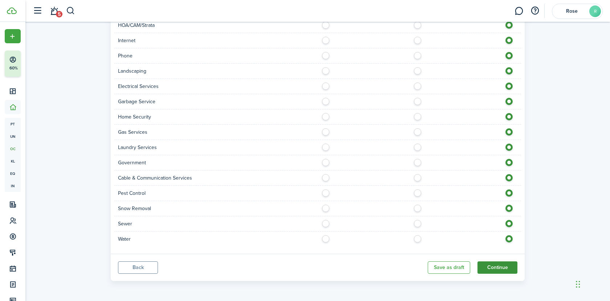
click at [501, 266] on button "Continue" at bounding box center [497, 267] width 40 height 12
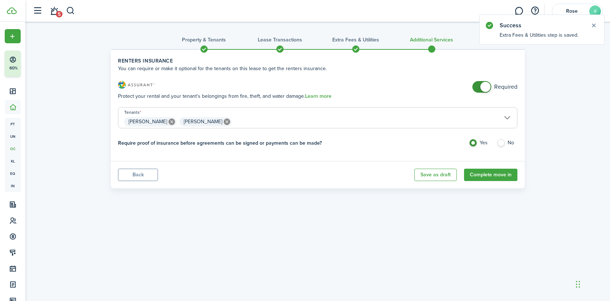
checkbox input "false"
click at [478, 83] on span at bounding box center [481, 87] width 7 height 12
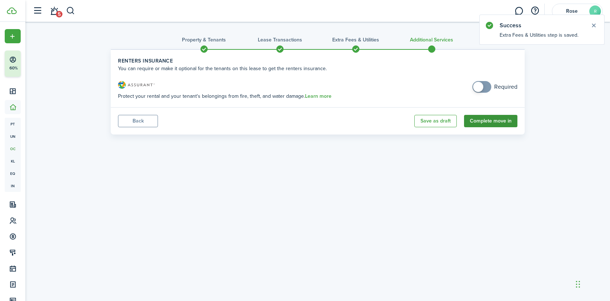
click at [496, 123] on button "Complete move in" at bounding box center [490, 121] width 53 height 12
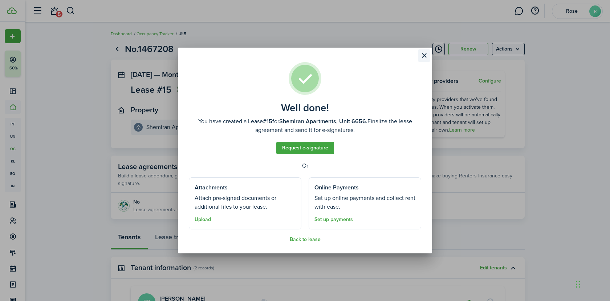
click at [425, 56] on button "Close modal" at bounding box center [424, 55] width 12 height 12
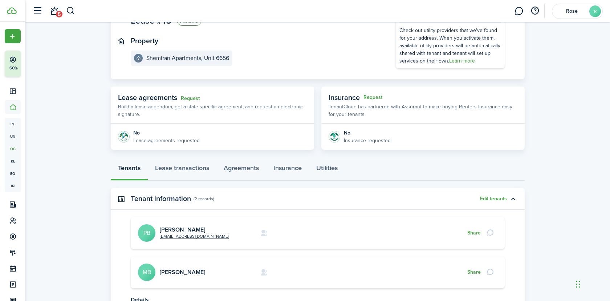
scroll to position [80, 0]
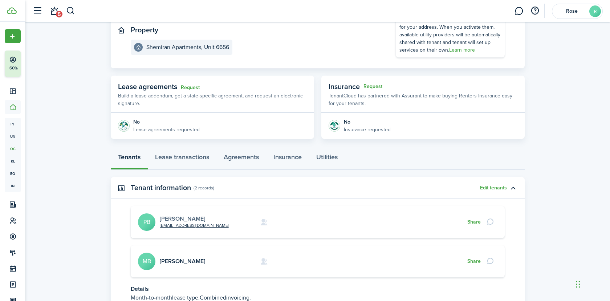
click at [190, 218] on link "[PERSON_NAME]" at bounding box center [182, 218] width 45 height 8
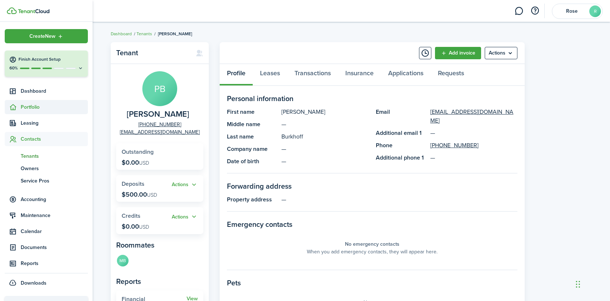
click at [29, 107] on span "Portfolio" at bounding box center [54, 107] width 67 height 8
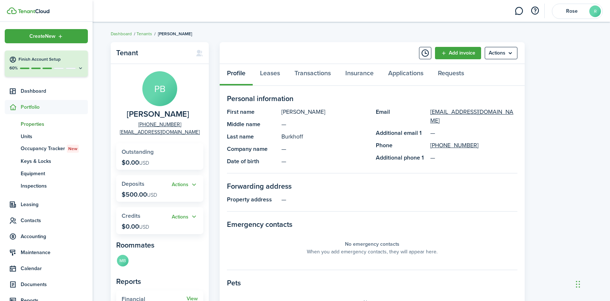
click at [27, 121] on span "Properties" at bounding box center [54, 124] width 67 height 8
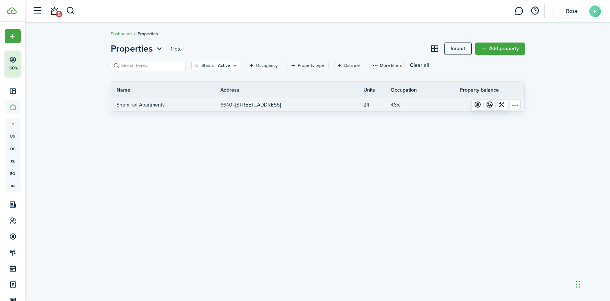
click at [368, 104] on link "24" at bounding box center [376, 104] width 27 height 13
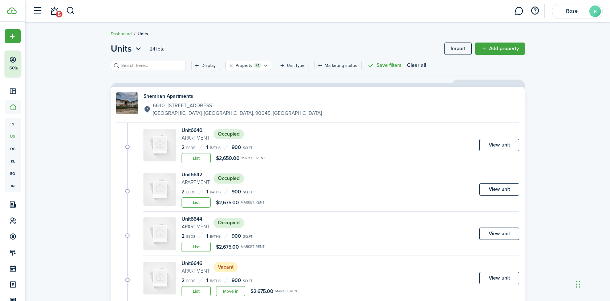
click at [134, 66] on input "search" at bounding box center [151, 65] width 64 height 7
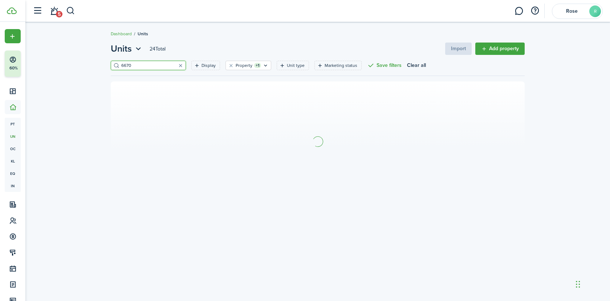
click at [134, 66] on input "6670" at bounding box center [151, 65] width 64 height 7
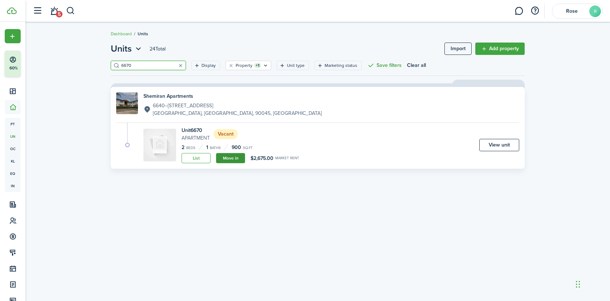
type input "6670"
click at [233, 159] on link "Move in" at bounding box center [230, 158] width 29 height 10
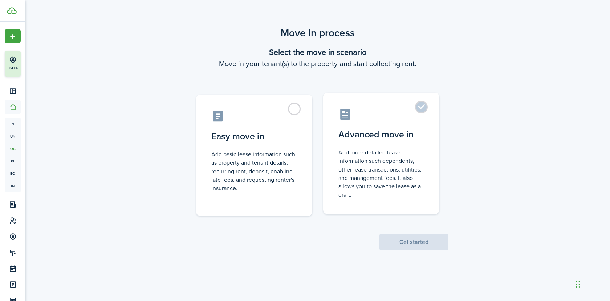
click at [385, 163] on control-radio-card-description "Add more detailed lease information such dependents, other lease transactions, …" at bounding box center [381, 173] width 86 height 50
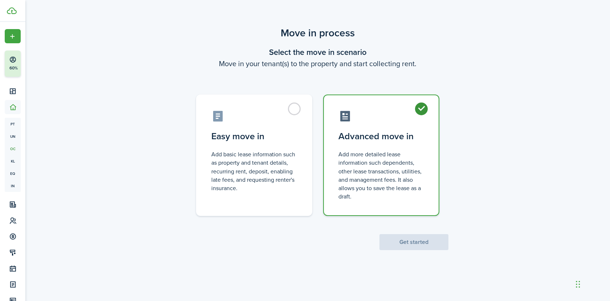
radio input "true"
click at [418, 241] on button "Get started" at bounding box center [413, 242] width 69 height 16
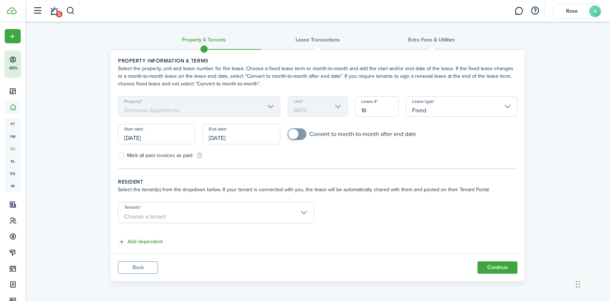
click at [183, 209] on input "Tenants" at bounding box center [215, 206] width 195 height 9
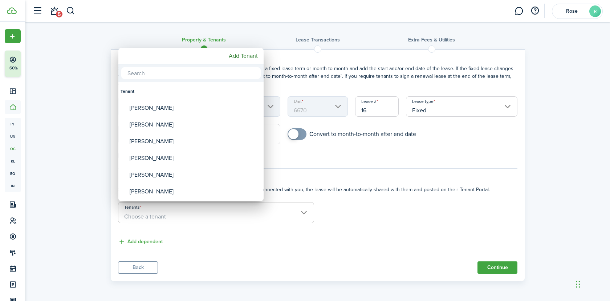
drag, startPoint x: 239, startPoint y: 55, endPoint x: 181, endPoint y: 74, distance: 61.4
click at [181, 74] on div "Tenant [PERSON_NAME] [PERSON_NAME] [PERSON_NAME] [PERSON_NAME] [PERSON_NAME] [P…" at bounding box center [190, 124] width 145 height 153
click at [163, 73] on input "text" at bounding box center [190, 73] width 139 height 12
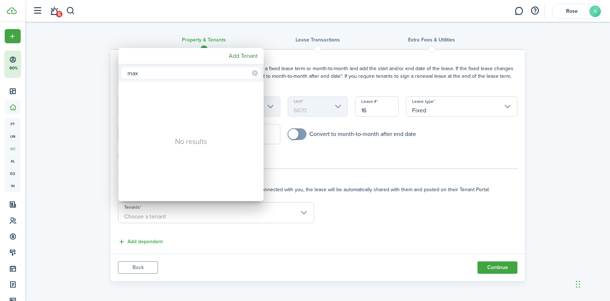
drag, startPoint x: 143, startPoint y: 74, endPoint x: 127, endPoint y: 74, distance: 16.7
click at [127, 74] on input "max" at bounding box center [190, 73] width 139 height 12
type input "max"
click at [247, 55] on mbsc-button "Add Tenant" at bounding box center [243, 55] width 35 height 13
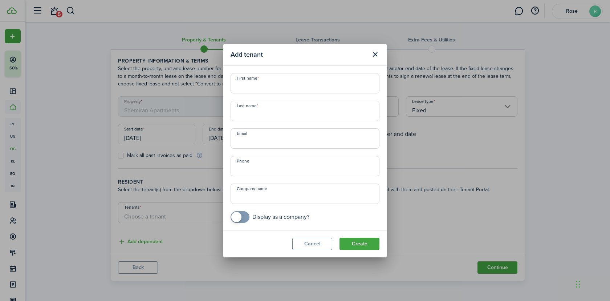
click at [271, 85] on input "First name" at bounding box center [304, 83] width 149 height 20
paste input "[PERSON_NAME]"
type input "[PERSON_NAME]"
click at [268, 110] on input "Last name" at bounding box center [304, 111] width 149 height 20
type input "Slice"
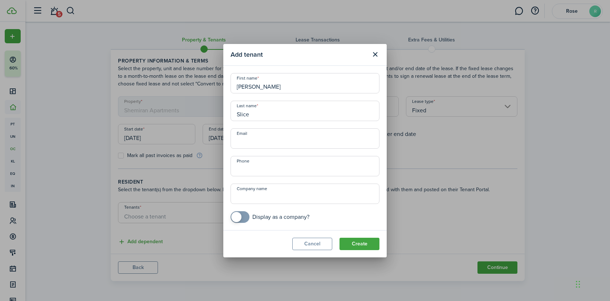
click at [287, 139] on input "Email" at bounding box center [304, 138] width 149 height 20
paste input "[EMAIL_ADDRESS][DOMAIN_NAME]"
type input "[EMAIL_ADDRESS][DOMAIN_NAME]"
click at [305, 171] on input "+1" at bounding box center [304, 166] width 149 height 20
paste input "[PHONE_NUMBER]"
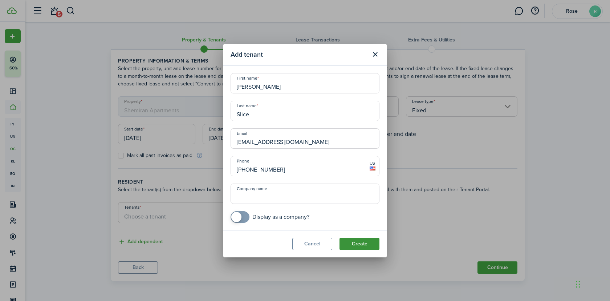
type input "[PHONE_NUMBER]"
click at [360, 245] on button "Create" at bounding box center [359, 243] width 40 height 12
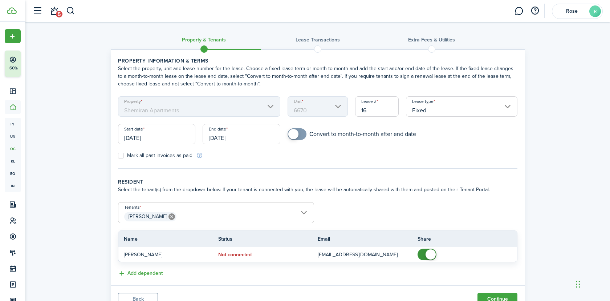
click at [234, 219] on span "[PERSON_NAME]" at bounding box center [215, 216] width 195 height 12
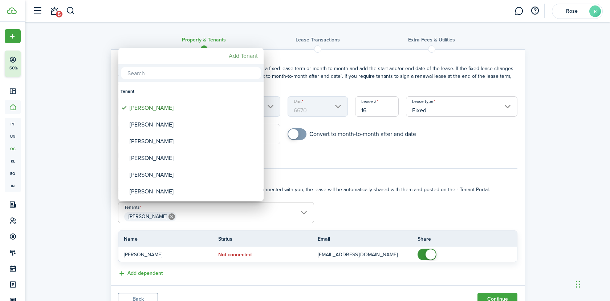
click at [252, 59] on mbsc-button "Add Tenant" at bounding box center [243, 55] width 35 height 13
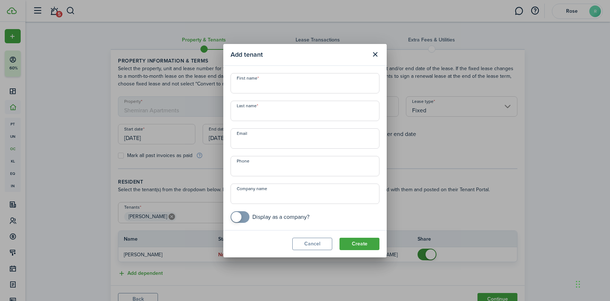
click at [283, 83] on input "First name" at bounding box center [304, 83] width 149 height 20
paste input "[PERSON_NAME]"
click at [235, 88] on input "[PERSON_NAME]" at bounding box center [304, 83] width 149 height 20
click at [253, 87] on input "[PERSON_NAME]" at bounding box center [304, 83] width 149 height 20
type input "[PERSON_NAME]"
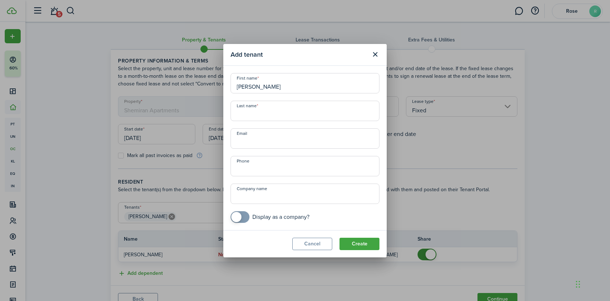
click at [267, 113] on input "Last name" at bounding box center [304, 111] width 149 height 20
type input "[PERSON_NAME]"
click at [279, 139] on input "Email" at bounding box center [304, 138] width 149 height 20
type input "+1"
click at [252, 168] on input "+1" at bounding box center [304, 166] width 149 height 20
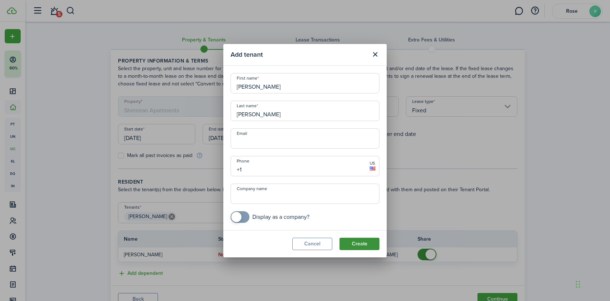
click at [356, 245] on button "Create" at bounding box center [359, 243] width 40 height 12
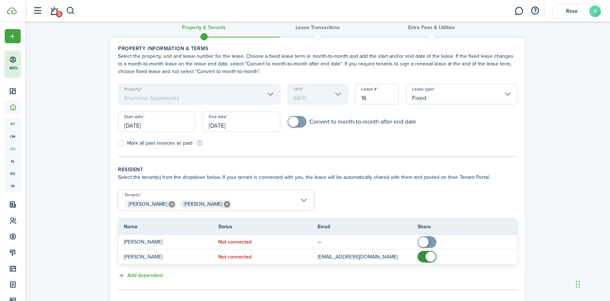
scroll to position [27, 0]
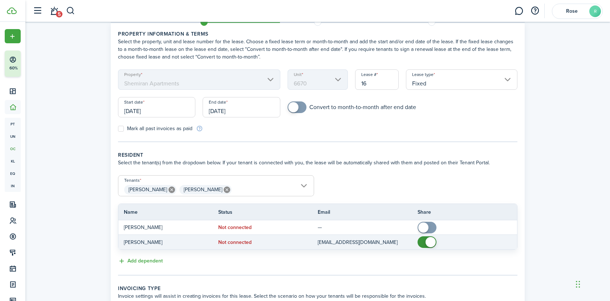
checkbox input "false"
click at [433, 240] on span at bounding box center [430, 242] width 10 height 10
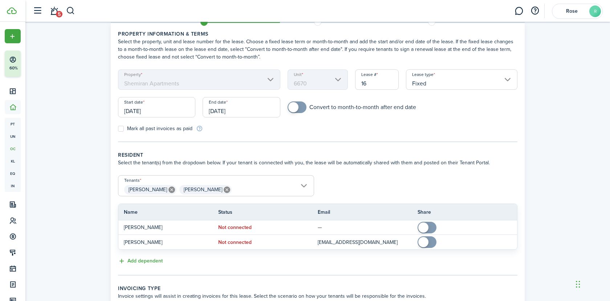
click at [147, 127] on label "Mark all past invoices as paid" at bounding box center [155, 129] width 74 height 6
click at [118, 128] on input "Mark all past invoices as paid" at bounding box center [118, 128] width 0 height 0
checkbox input "true"
click at [166, 107] on input "[DATE]" at bounding box center [156, 107] width 77 height 20
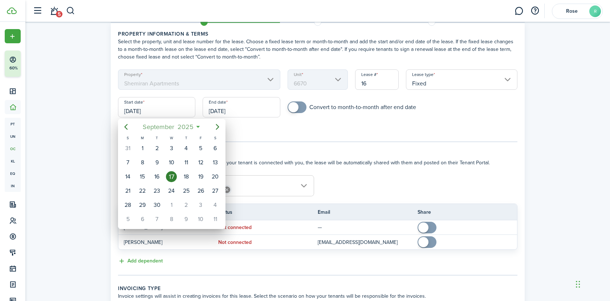
click at [168, 124] on span "September" at bounding box center [158, 126] width 35 height 13
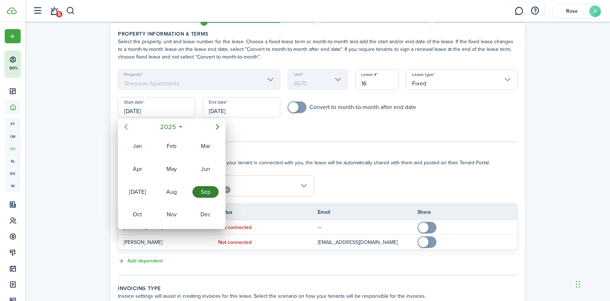
click at [127, 124] on icon "Previous page" at bounding box center [126, 126] width 9 height 9
click at [200, 188] on div "Sep" at bounding box center [205, 192] width 26 height 12
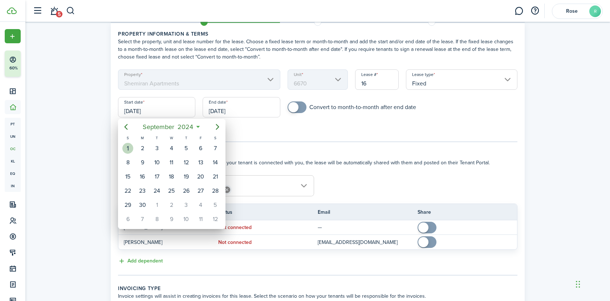
click at [128, 151] on div "1" at bounding box center [127, 148] width 11 height 11
type input "[DATE]"
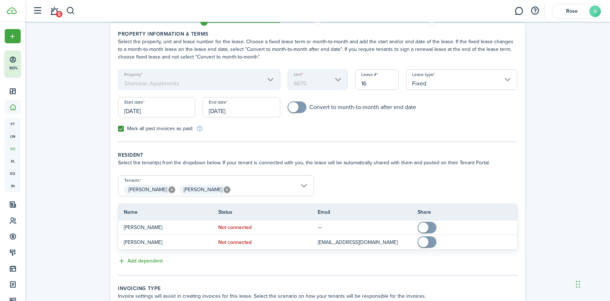
click at [433, 83] on input "Fixed" at bounding box center [461, 79] width 111 height 20
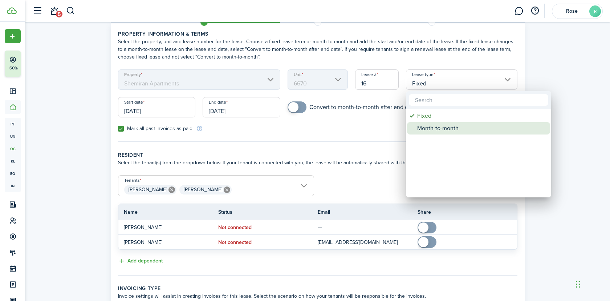
click at [432, 126] on div "Month-to-month" at bounding box center [481, 128] width 128 height 12
type input "Month-to-month"
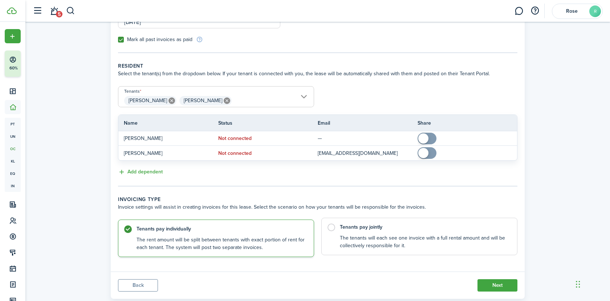
scroll to position [126, 0]
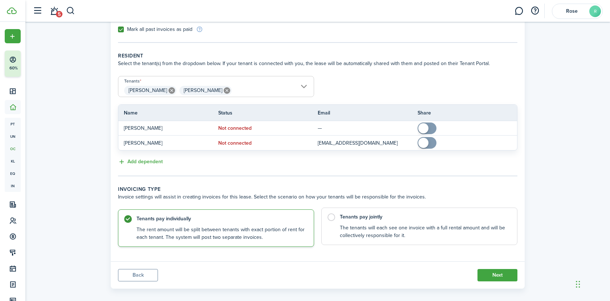
click at [415, 235] on control-radio-card-description "The tenants will each see one invoice with a full rental amount and will be col…" at bounding box center [425, 231] width 170 height 15
radio input "false"
radio input "true"
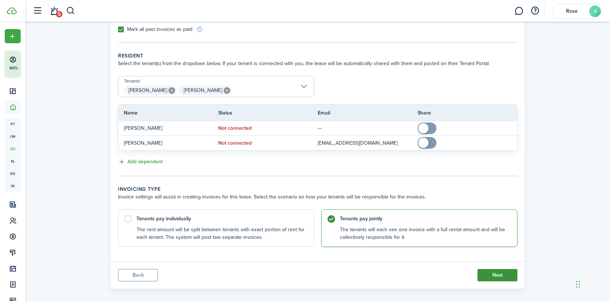
click at [501, 275] on button "Next" at bounding box center [497, 275] width 40 height 12
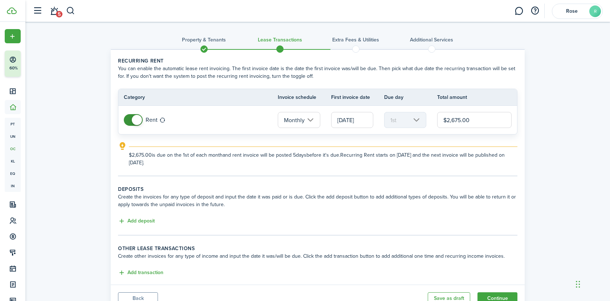
drag, startPoint x: 476, startPoint y: 121, endPoint x: 438, endPoint y: 121, distance: 37.7
click at [438, 121] on input "$2,675.00" at bounding box center [474, 120] width 74 height 16
paste input "text"
type input "$2,600.00"
click at [139, 221] on button "Add deposit" at bounding box center [136, 221] width 37 height 8
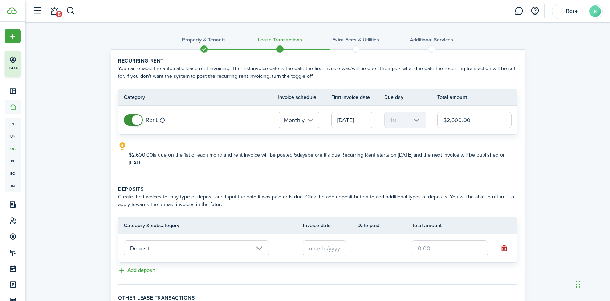
click at [432, 241] on input "text" at bounding box center [450, 248] width 76 height 16
paste input "$2,600"
click at [315, 243] on input "text" at bounding box center [325, 248] width 44 height 16
type input "$2,600.00"
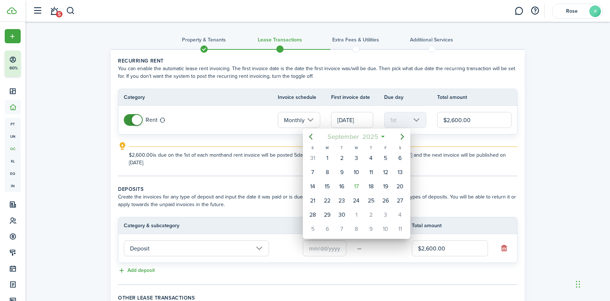
click at [354, 138] on span "September" at bounding box center [343, 136] width 35 height 13
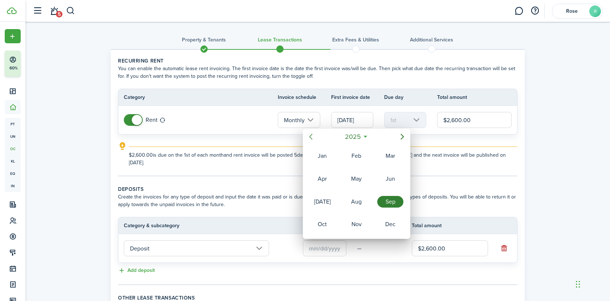
click at [314, 140] on icon "Previous page" at bounding box center [310, 136] width 9 height 9
click at [390, 199] on div "Sep" at bounding box center [390, 202] width 26 height 12
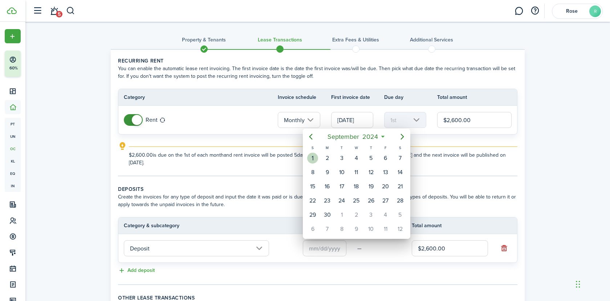
click at [314, 156] on div "1" at bounding box center [312, 157] width 11 height 11
type input "[DATE]"
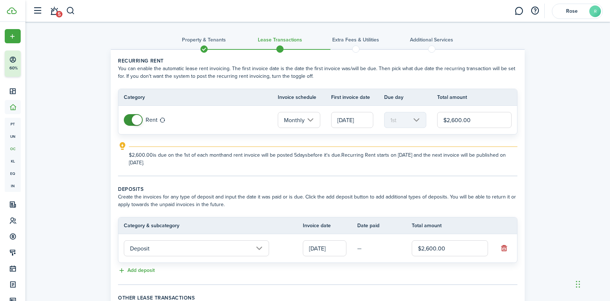
click at [350, 121] on input "[DATE]" at bounding box center [352, 120] width 42 height 16
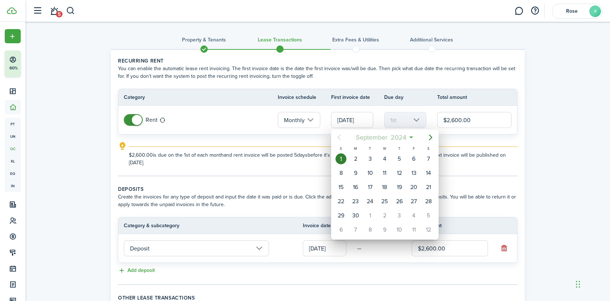
click at [400, 139] on span "2024" at bounding box center [398, 137] width 19 height 13
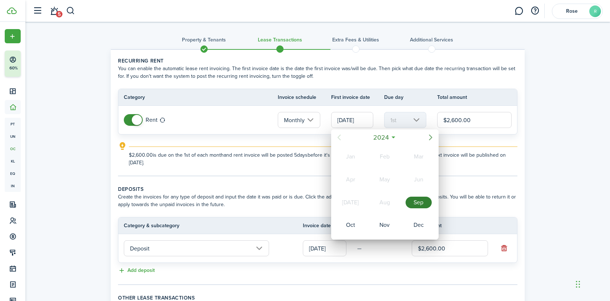
click at [433, 139] on icon "Next page" at bounding box center [430, 137] width 9 height 9
click at [347, 229] on div "Oct" at bounding box center [350, 225] width 26 height 12
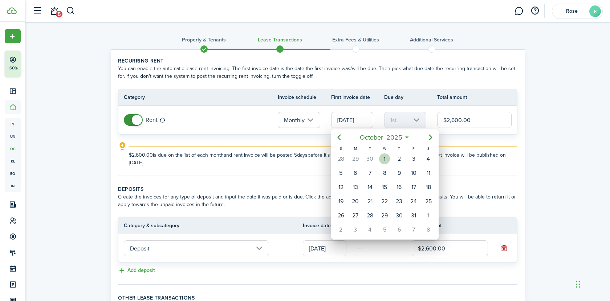
click at [386, 156] on div "1" at bounding box center [384, 158] width 11 height 11
type input "[DATE]"
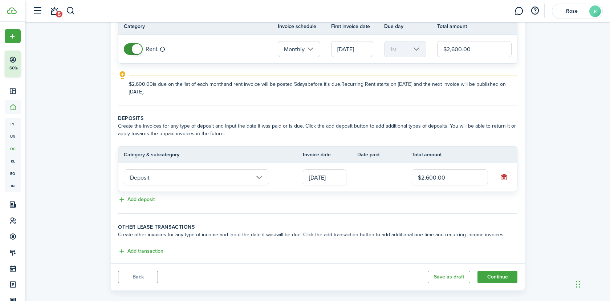
scroll to position [80, 0]
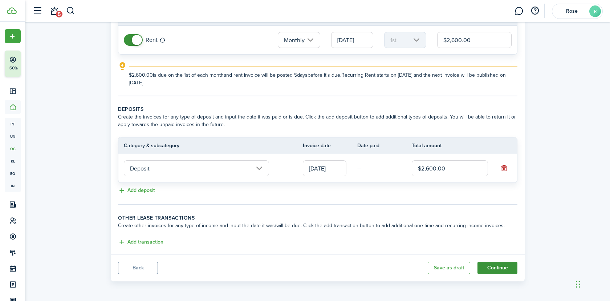
click at [497, 273] on button "Continue" at bounding box center [497, 267] width 40 height 12
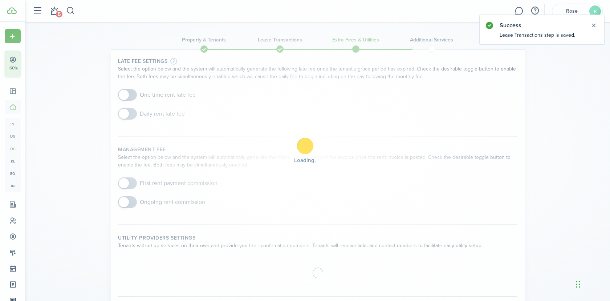
click at [156, 96] on div "Loading" at bounding box center [305, 150] width 610 height 301
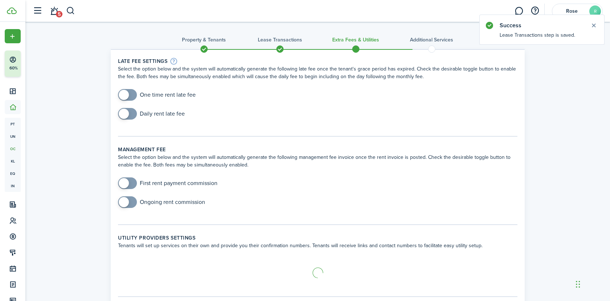
checkbox input "true"
click at [131, 97] on span at bounding box center [127, 95] width 7 height 12
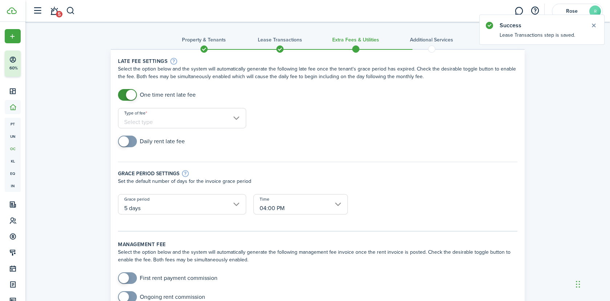
click at [179, 118] on input "Type of fee" at bounding box center [182, 118] width 128 height 20
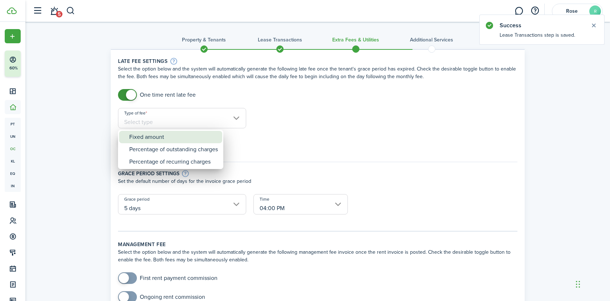
click at [176, 132] on div "Fixed amount" at bounding box center [173, 137] width 89 height 12
type input "Fixed amount"
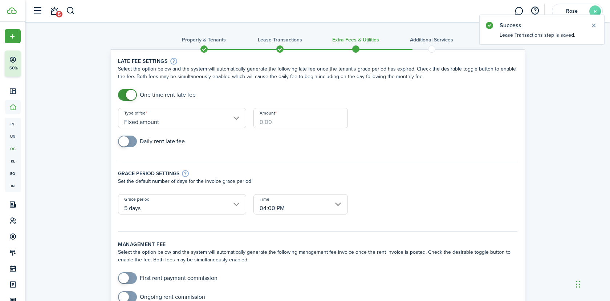
click at [281, 118] on input "Amount" at bounding box center [300, 118] width 94 height 20
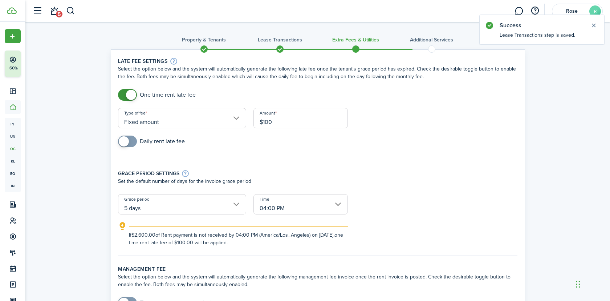
type input "$100.00"
click at [238, 148] on div "Daily rent late fee" at bounding box center [317, 144] width 406 height 19
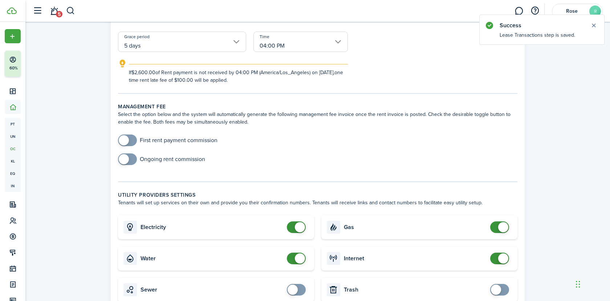
scroll to position [178, 0]
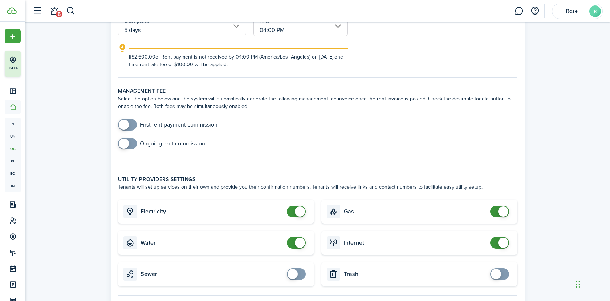
checkbox input "false"
click at [295, 211] on span at bounding box center [300, 211] width 10 height 10
checkbox input "false"
click at [297, 243] on span at bounding box center [300, 242] width 10 height 10
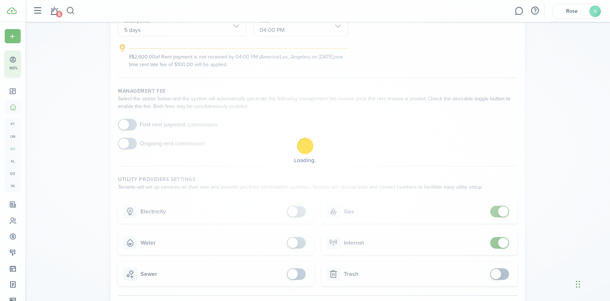
click at [501, 212] on div "Loading" at bounding box center [305, 150] width 610 height 301
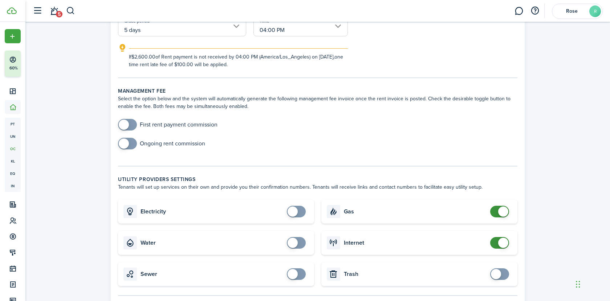
checkbox input "false"
click at [501, 212] on span at bounding box center [503, 211] width 10 height 10
checkbox input "false"
click at [500, 242] on span at bounding box center [503, 242] width 10 height 10
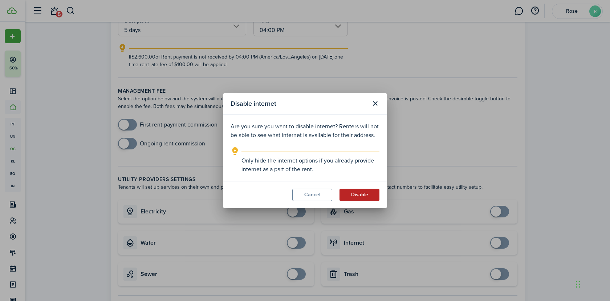
click at [364, 191] on button "Disable" at bounding box center [359, 194] width 40 height 12
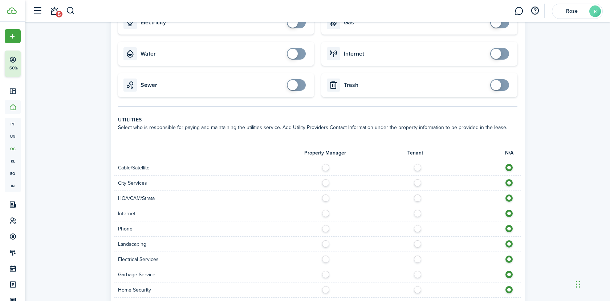
scroll to position [539, 0]
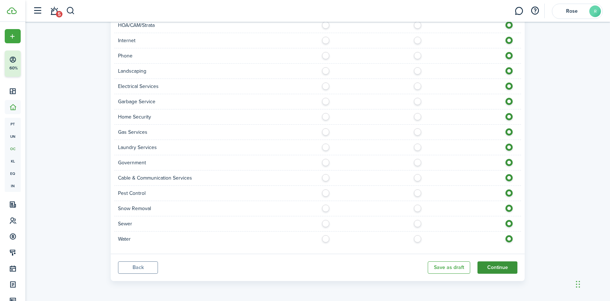
click at [498, 266] on button "Continue" at bounding box center [497, 267] width 40 height 12
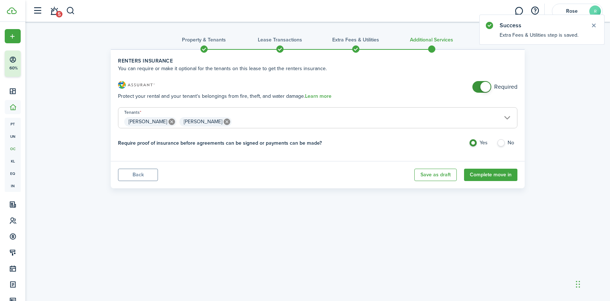
checkbox input "false"
click at [487, 88] on span at bounding box center [485, 87] width 10 height 10
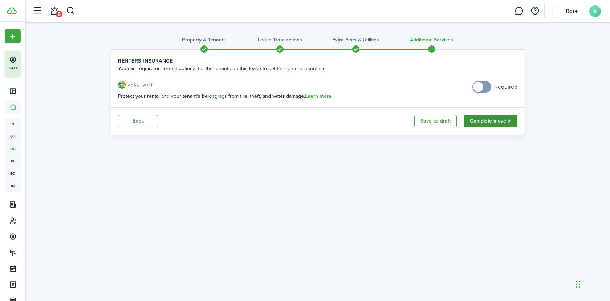
click at [495, 123] on button "Complete move in" at bounding box center [490, 121] width 53 height 12
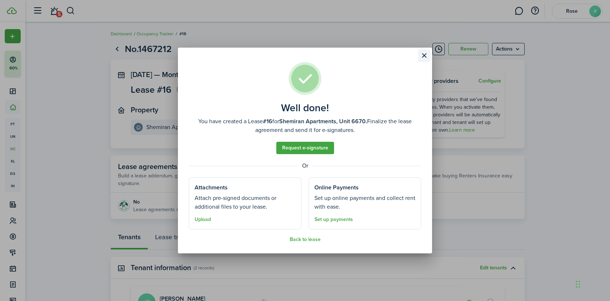
click at [423, 58] on button "Close modal" at bounding box center [424, 55] width 12 height 12
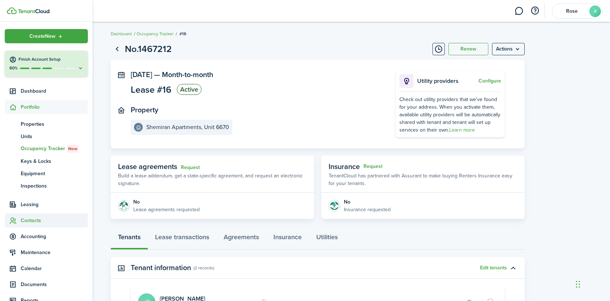
click at [36, 221] on span "Contacts" at bounding box center [54, 220] width 67 height 8
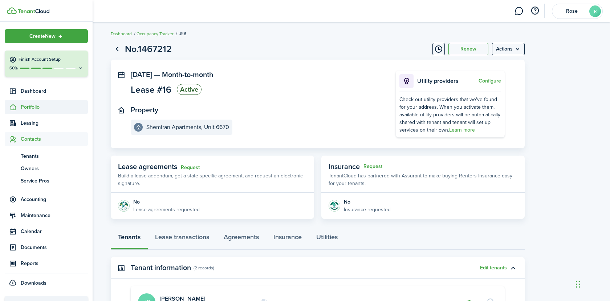
click at [42, 107] on span "Portfolio" at bounding box center [54, 107] width 67 height 8
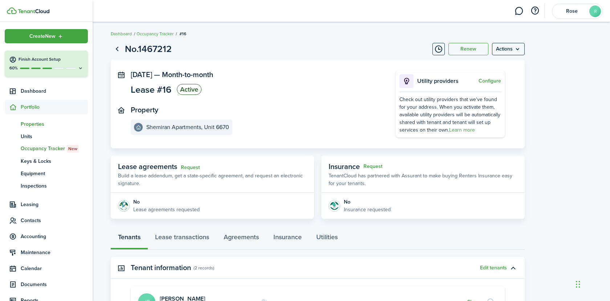
click at [38, 121] on span "Properties" at bounding box center [54, 124] width 67 height 8
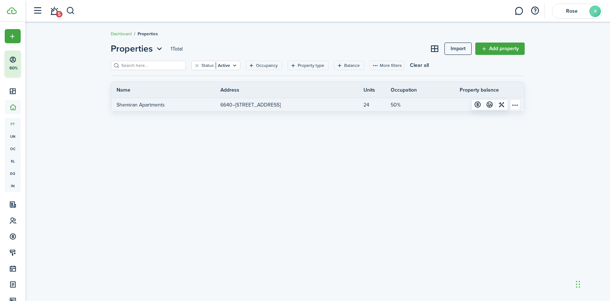
click at [368, 106] on link "24" at bounding box center [376, 104] width 27 height 13
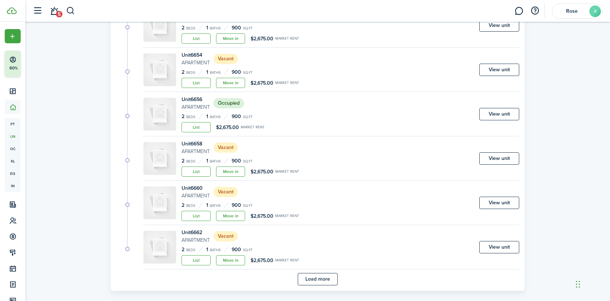
scroll to position [395, 0]
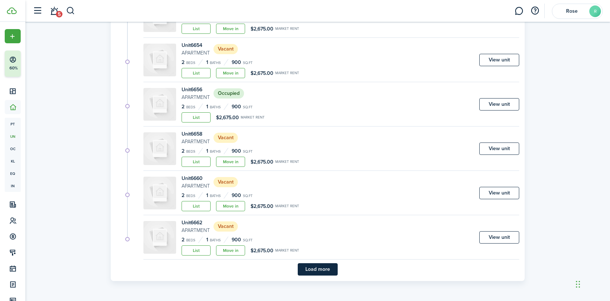
click at [321, 268] on button "Load more" at bounding box center [318, 269] width 40 height 12
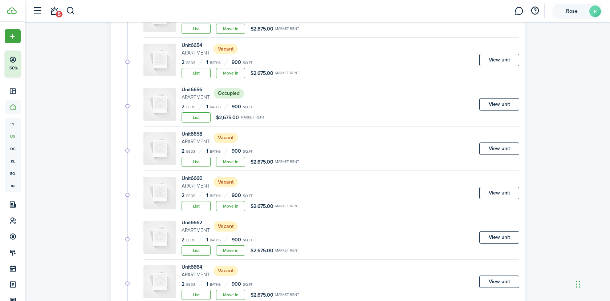
click at [579, 14] on account-user-avatar "Rose R" at bounding box center [577, 11] width 51 height 15
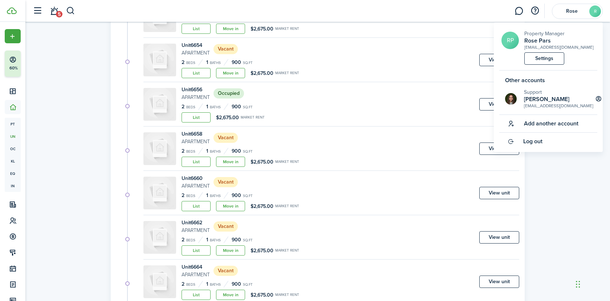
click at [66, 131] on div "Units 24 Total Import Add property Display Property +1 Unit type Marketing stat…" at bounding box center [317, 220] width 584 height 1152
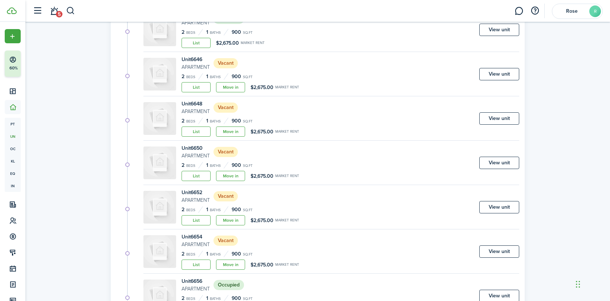
scroll to position [0, 0]
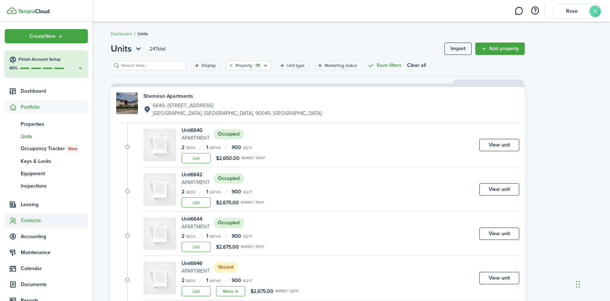
click at [34, 224] on span "Contacts" at bounding box center [54, 220] width 67 height 8
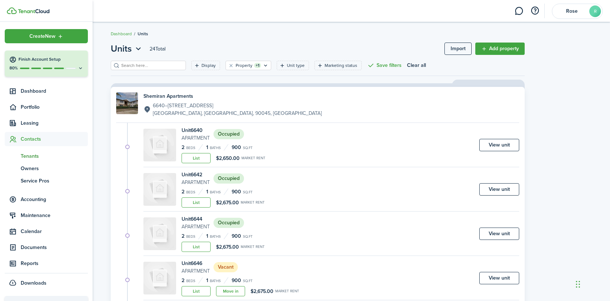
click at [33, 154] on span "Tenants" at bounding box center [54, 156] width 67 height 8
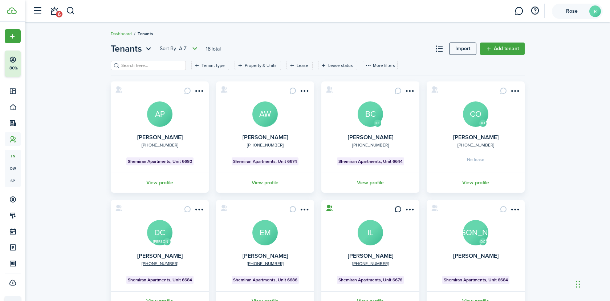
click at [565, 12] on span "Rose" at bounding box center [571, 11] width 29 height 5
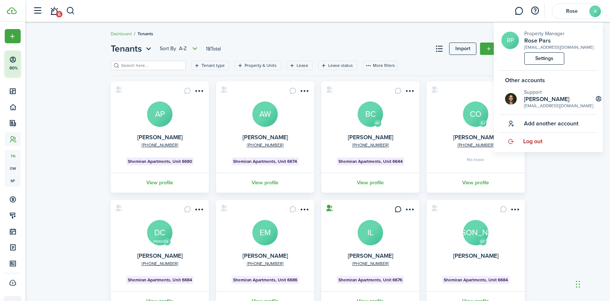
click at [529, 144] on span "Log out" at bounding box center [532, 141] width 19 height 7
